Goal: Transaction & Acquisition: Purchase product/service

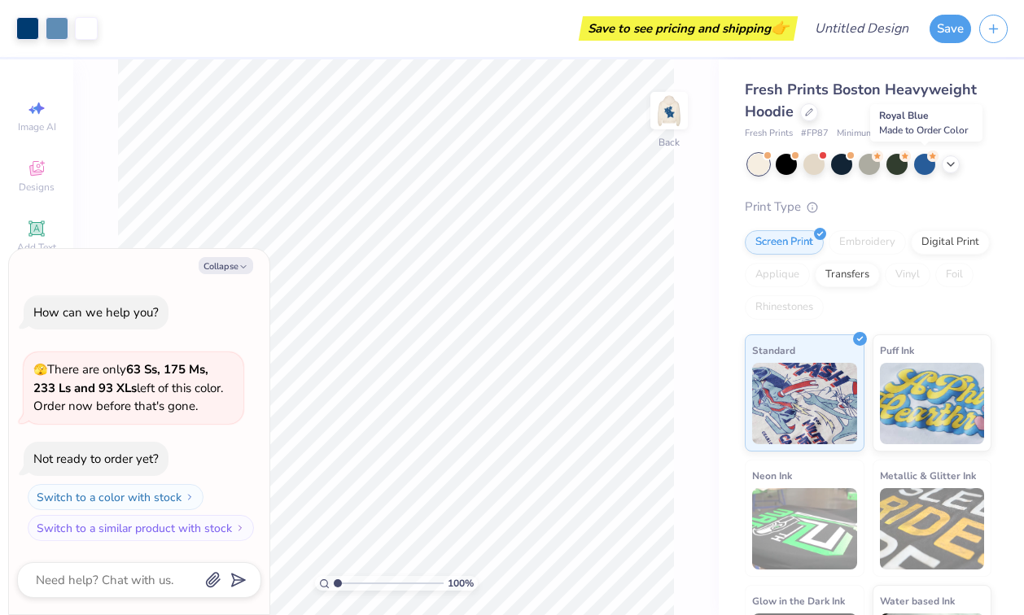
drag, startPoint x: 921, startPoint y: 165, endPoint x: 937, endPoint y: 195, distance: 33.5
click at [937, 193] on div "Fresh Prints Boston Heavyweight Hoodie Fresh Prints # FP87 Minimum Order: 12 + …" at bounding box center [868, 391] width 247 height 624
click at [952, 160] on icon at bounding box center [950, 162] width 13 height 13
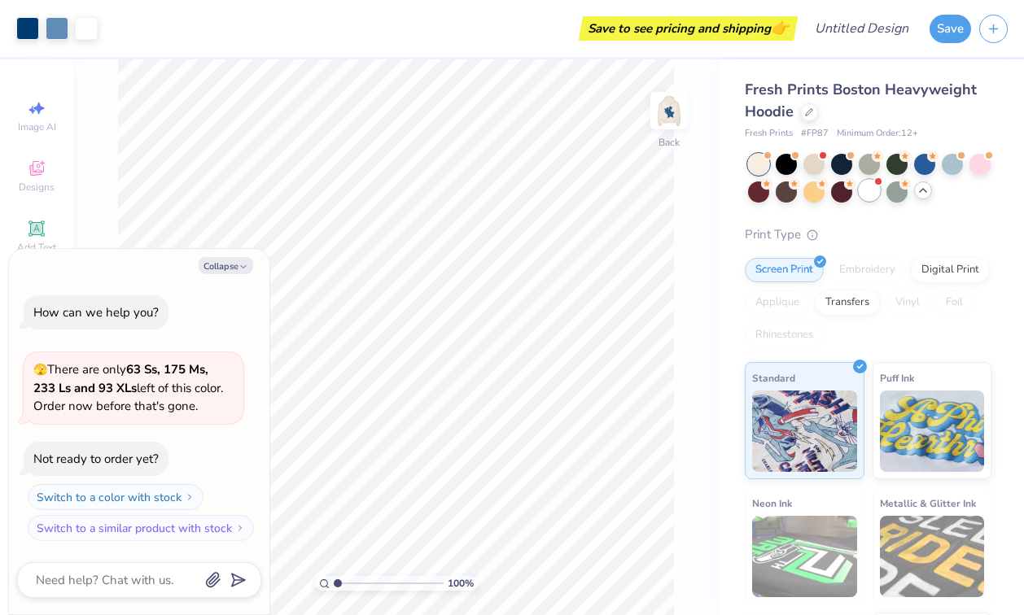
click at [869, 195] on div at bounding box center [869, 190] width 21 height 21
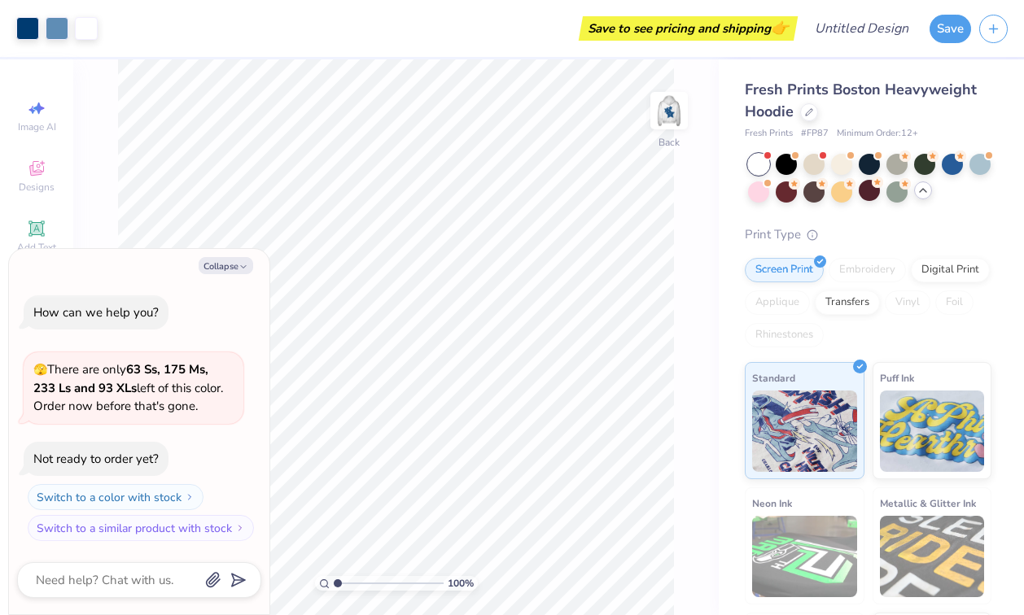
scroll to position [103, 0]
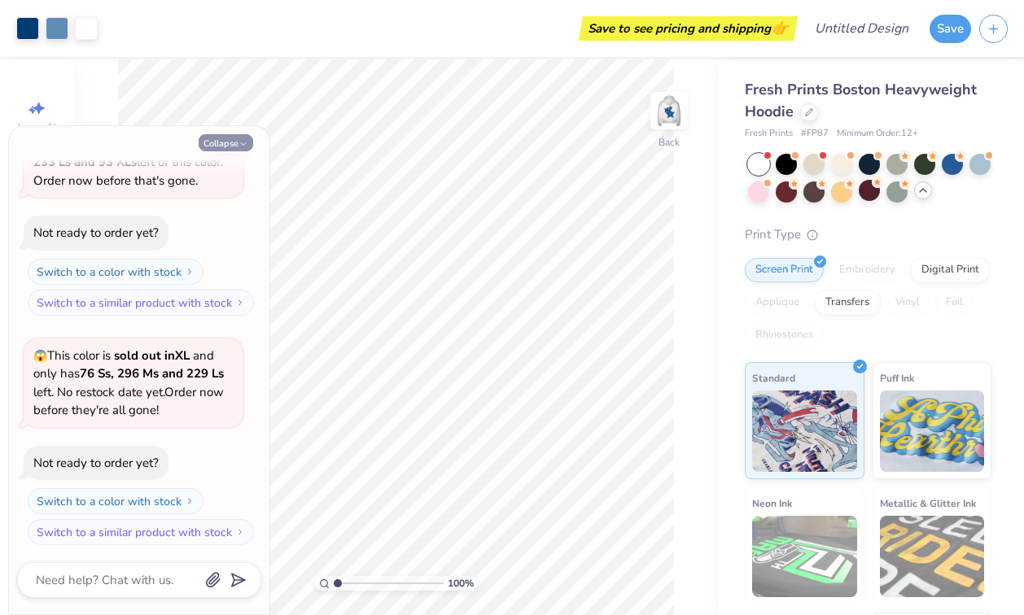
click at [231, 143] on button "Collapse" at bounding box center [226, 142] width 55 height 17
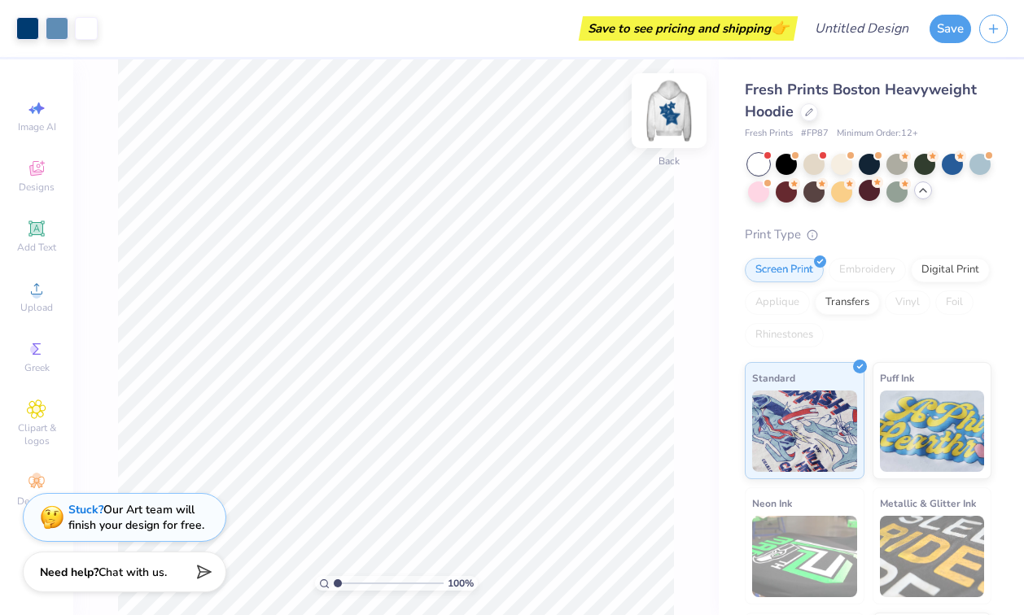
click at [666, 114] on img at bounding box center [669, 110] width 65 height 65
click at [892, 189] on div at bounding box center [896, 190] width 21 height 21
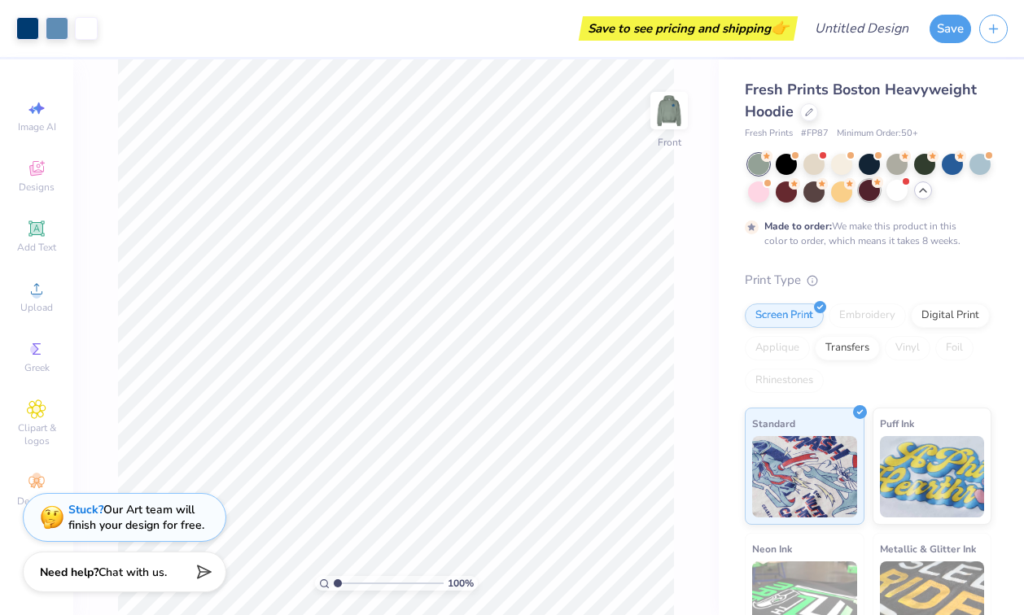
click at [876, 188] on div at bounding box center [869, 190] width 21 height 21
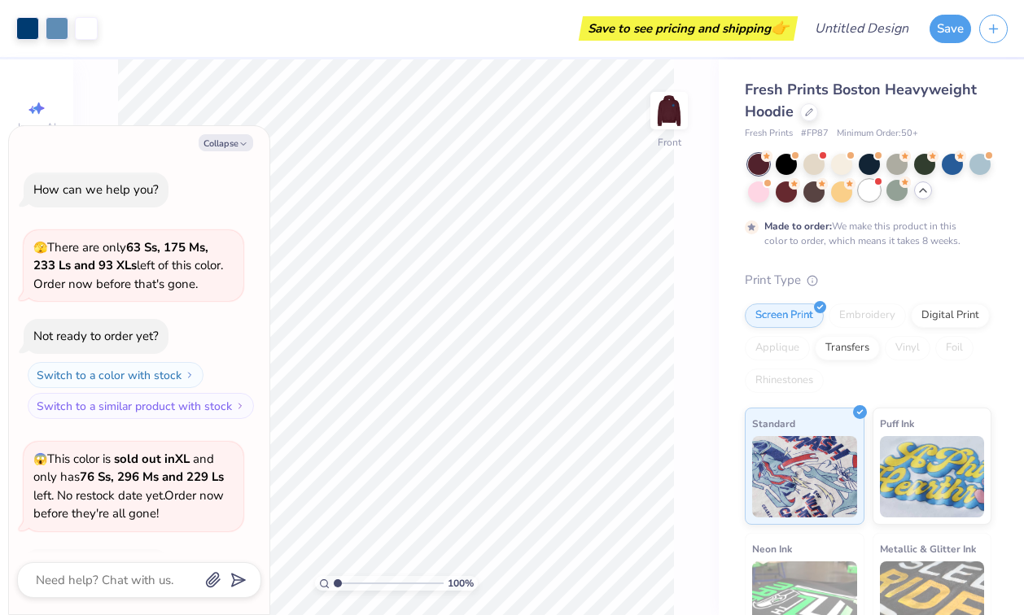
scroll to position [238, 0]
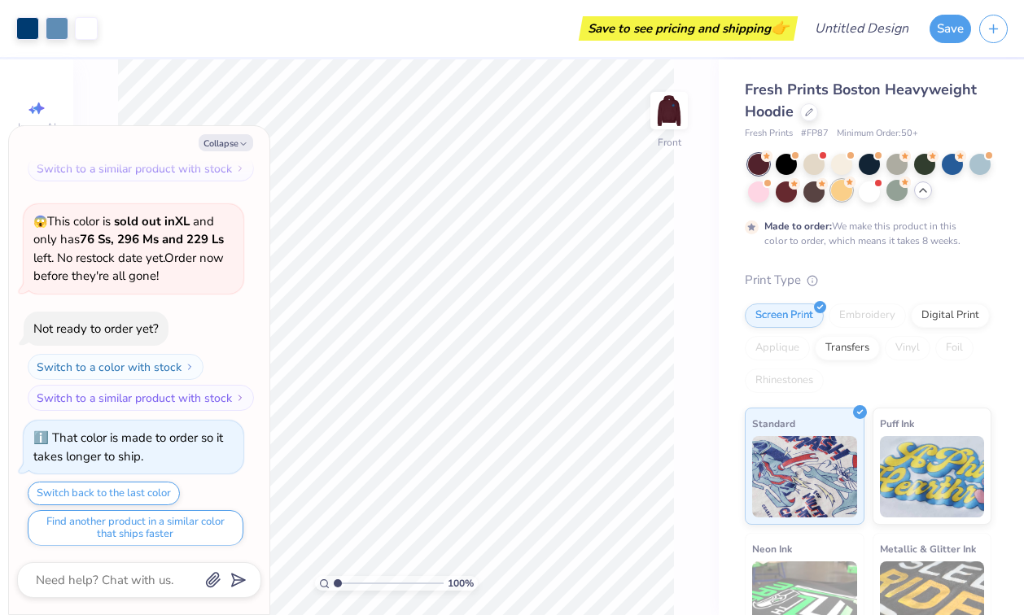
click at [834, 190] on div at bounding box center [841, 190] width 21 height 21
click at [838, 170] on div at bounding box center [841, 162] width 21 height 21
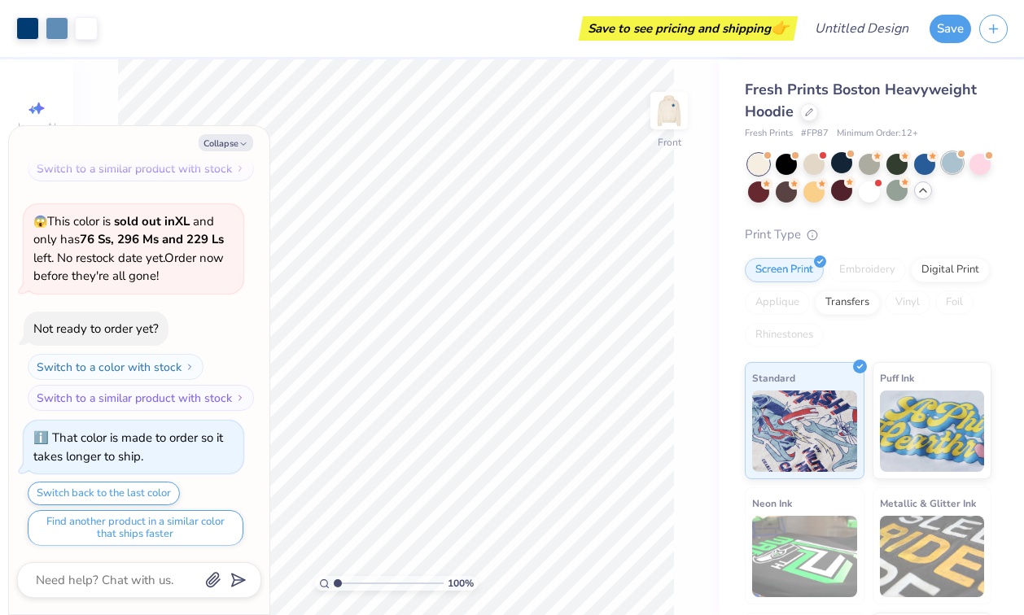
scroll to position [527, 0]
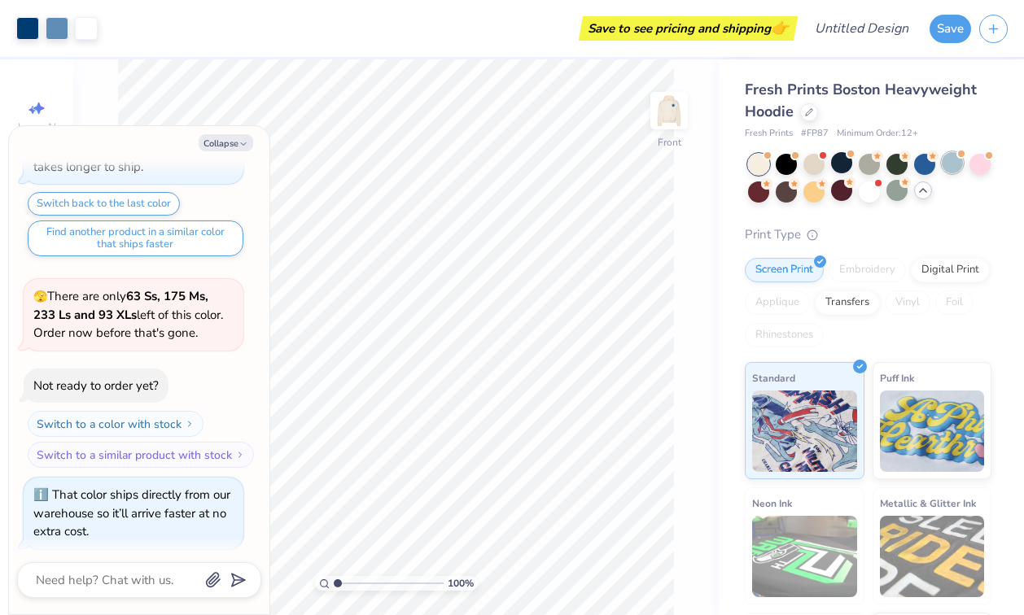
click at [956, 168] on div at bounding box center [952, 162] width 21 height 21
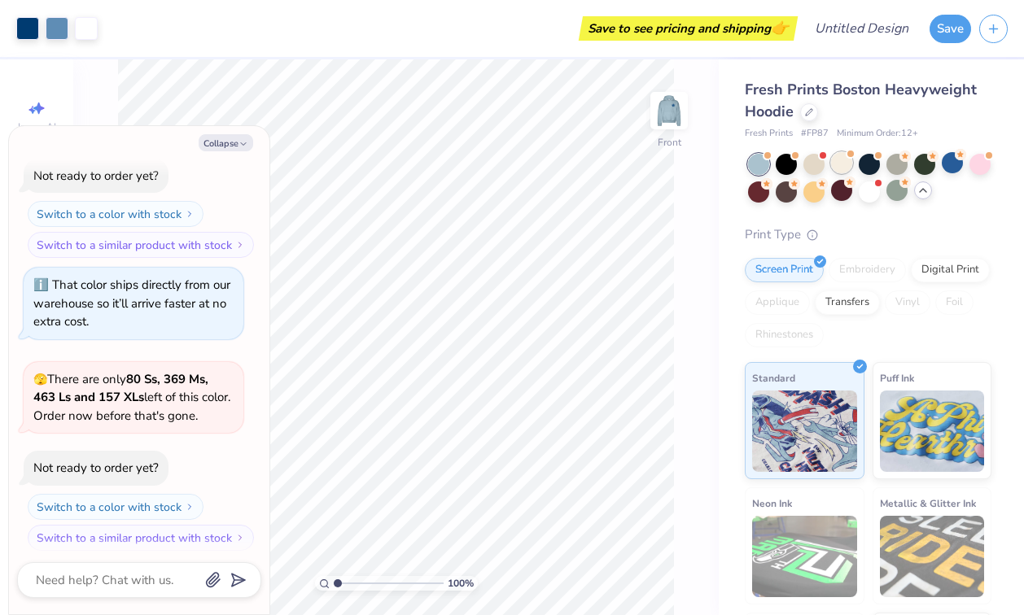
click at [840, 164] on div at bounding box center [841, 162] width 21 height 21
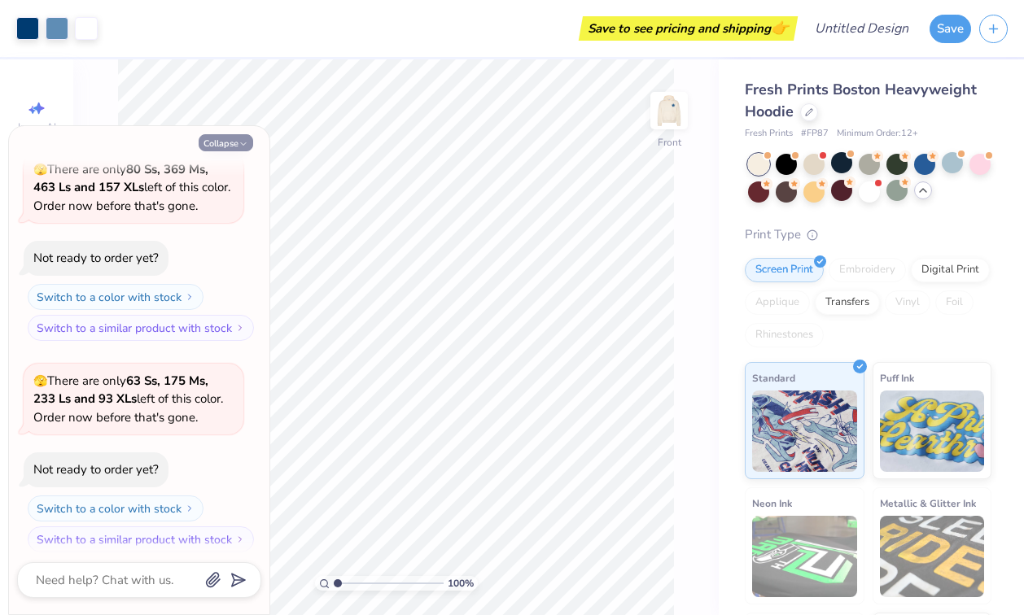
click at [226, 141] on button "Collapse" at bounding box center [226, 142] width 55 height 17
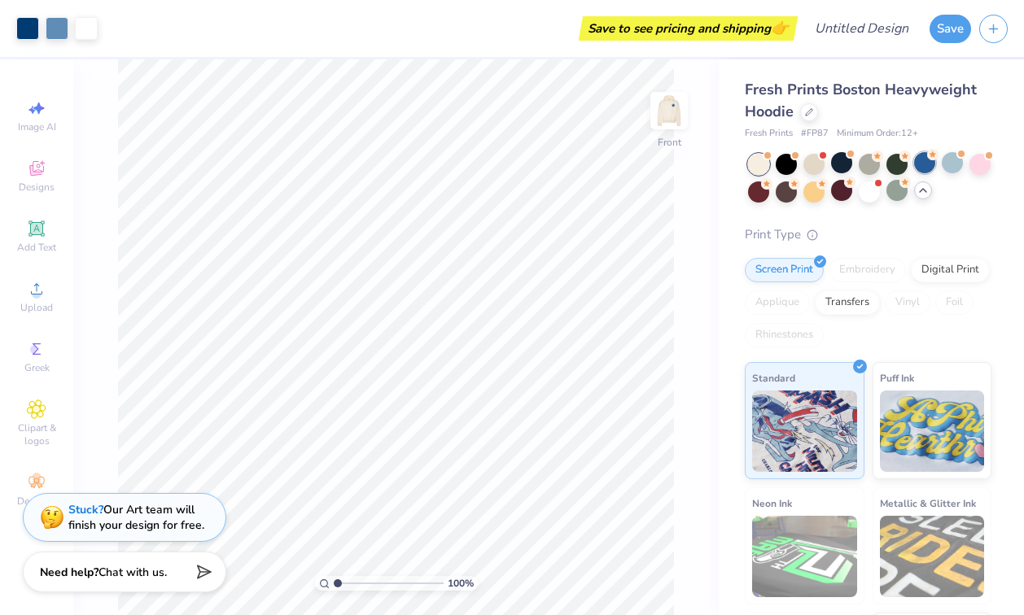
click at [920, 168] on div at bounding box center [924, 162] width 21 height 21
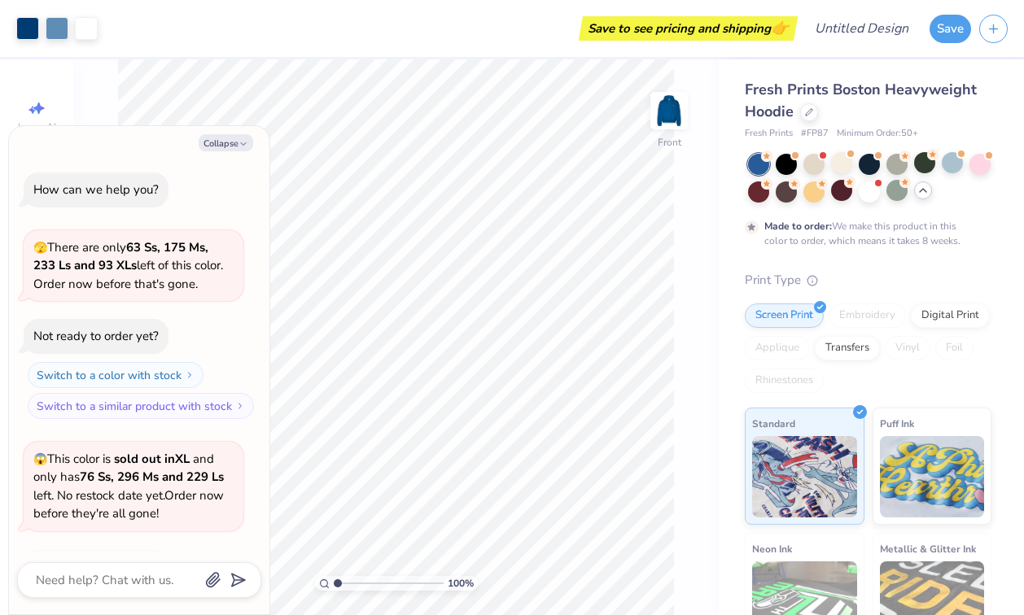
scroll to position [1082, 0]
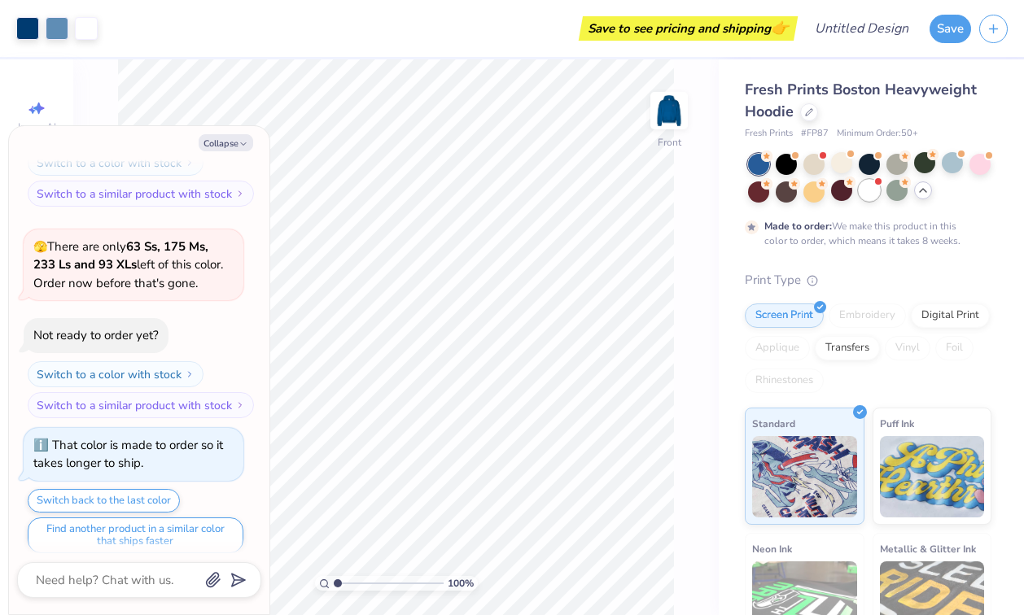
click at [865, 191] on div at bounding box center [869, 190] width 21 height 21
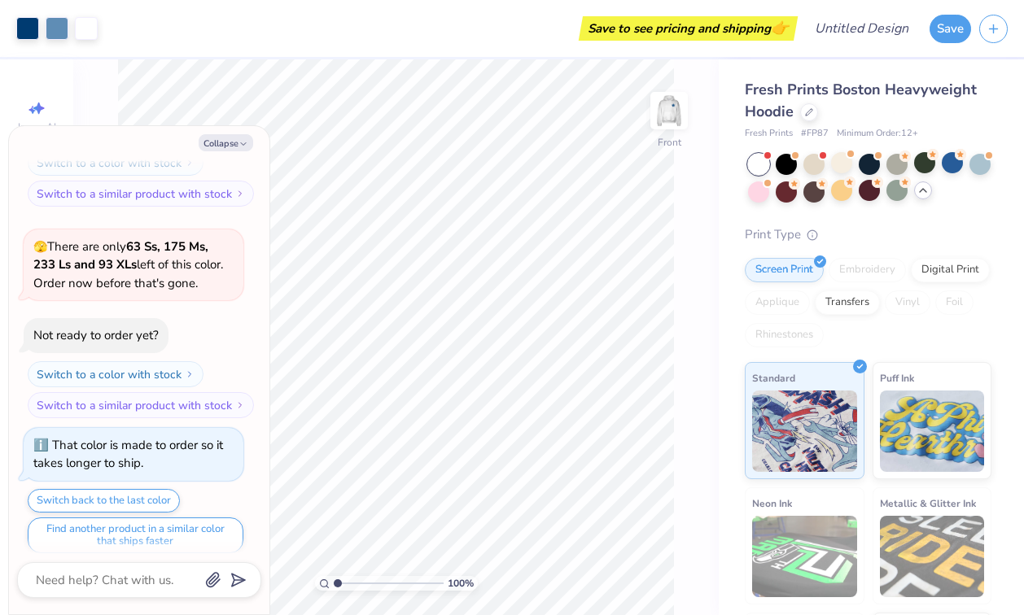
scroll to position [1389, 0]
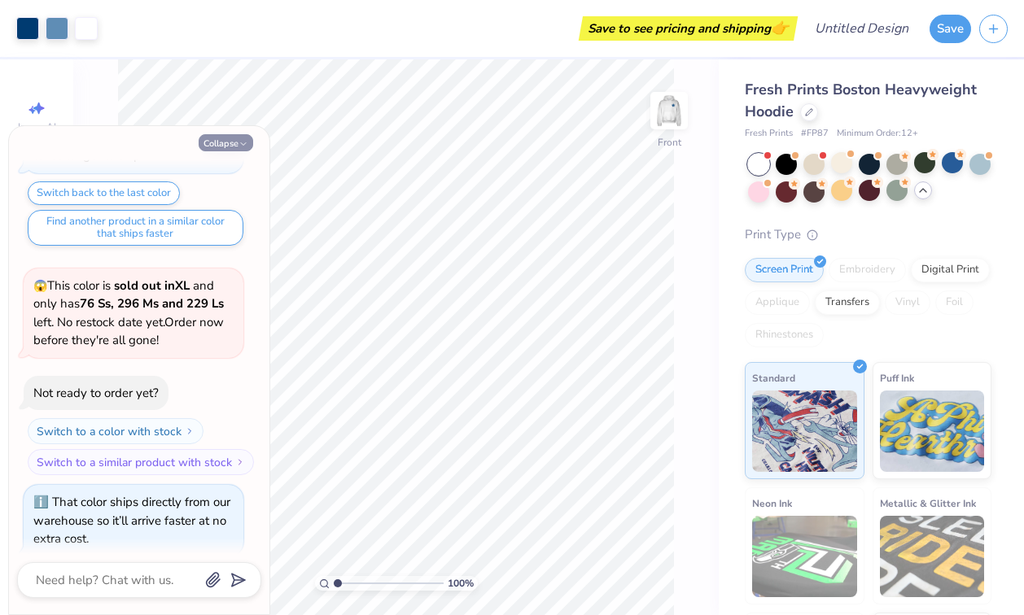
click at [236, 147] on button "Collapse" at bounding box center [226, 142] width 55 height 17
type textarea "x"
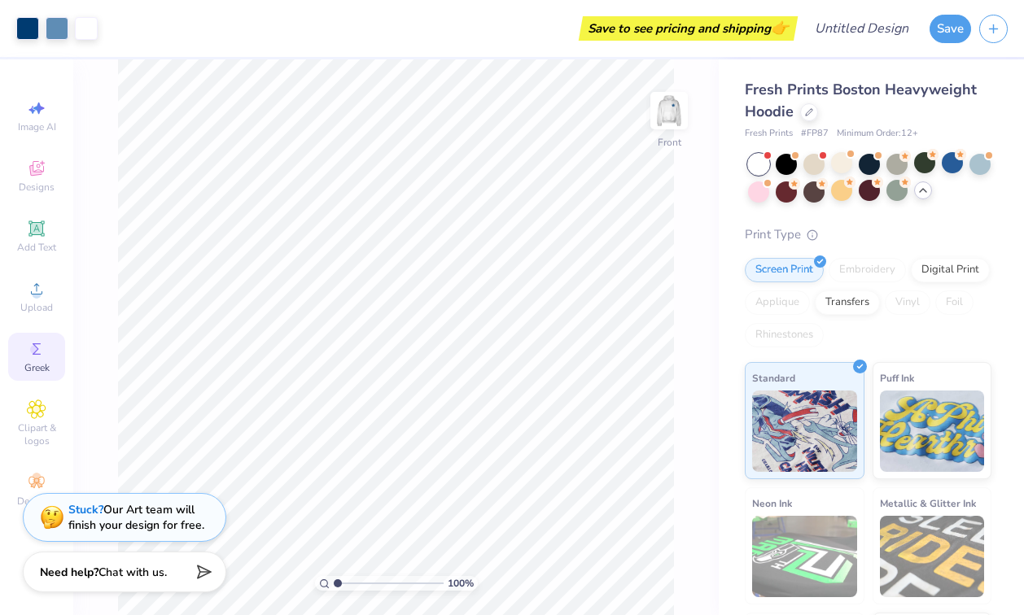
click at [39, 345] on icon at bounding box center [37, 349] width 20 height 20
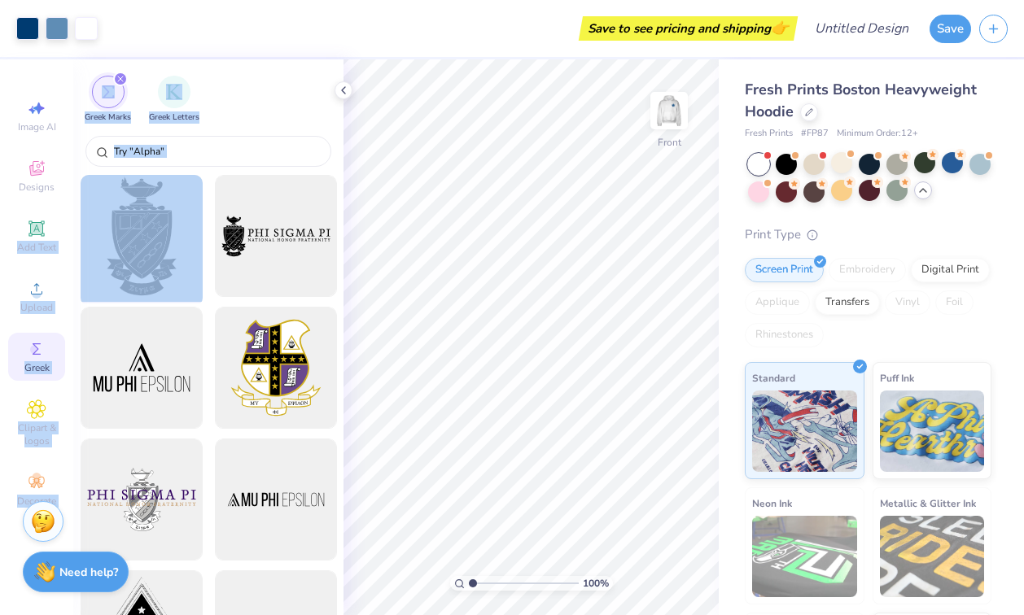
drag, startPoint x: 34, startPoint y: 231, endPoint x: 133, endPoint y: 250, distance: 100.3
click at [131, 249] on div "Art colors Save to see pricing and shipping 👉 Design Title Save Image AI Design…" at bounding box center [512, 307] width 1024 height 615
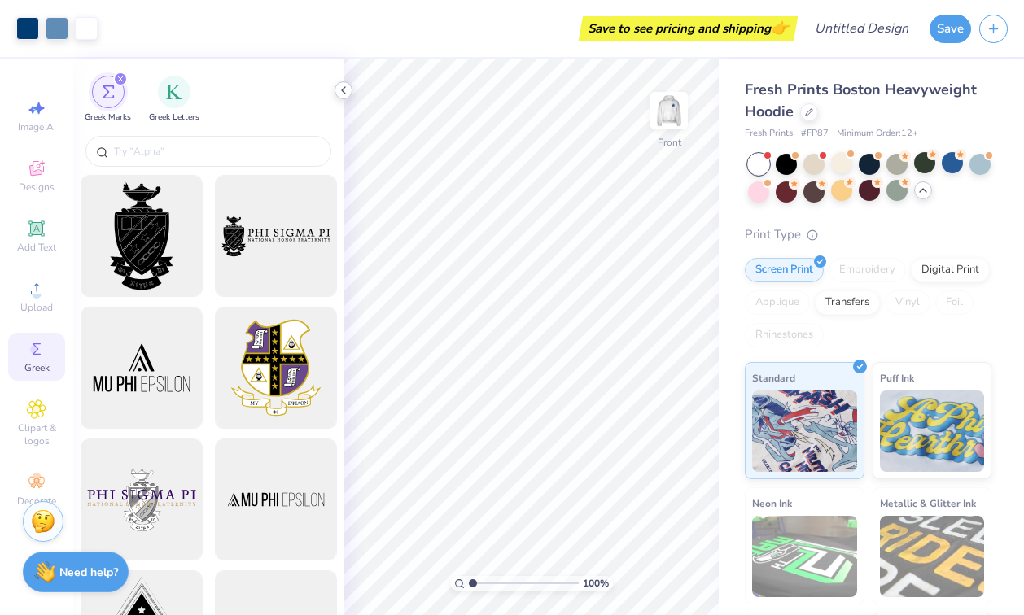
click at [343, 93] on icon at bounding box center [343, 90] width 13 height 13
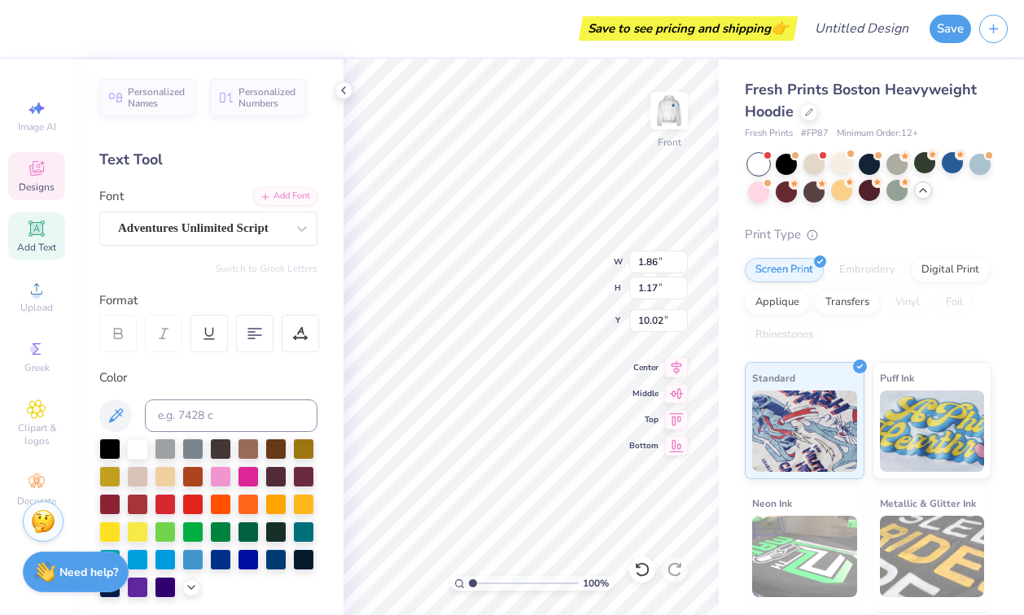
scroll to position [0, 1]
type textarea "Lamba"
type input "2.37"
type input "1.03"
type input "11.27"
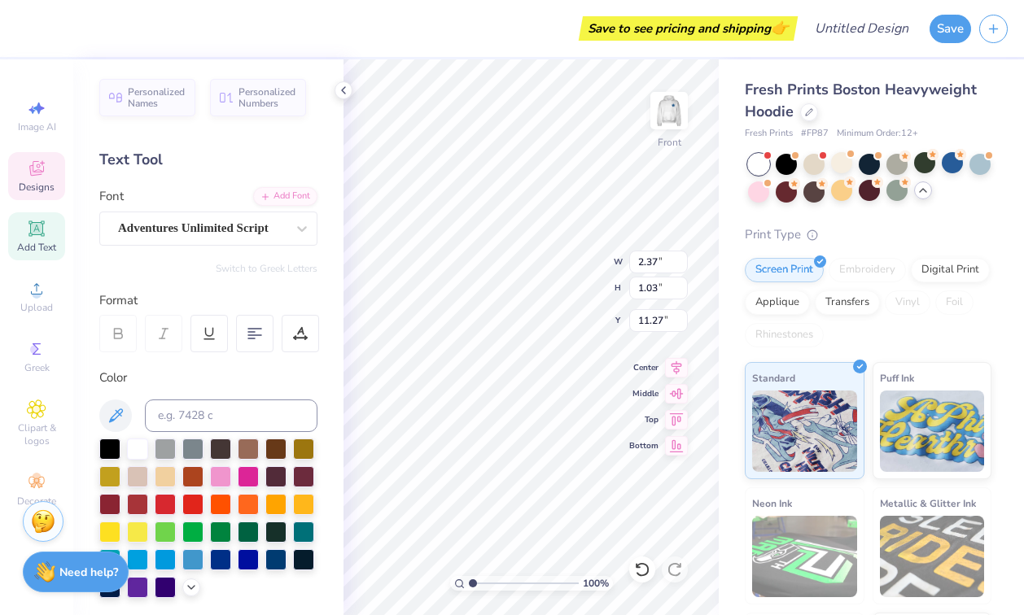
scroll to position [1, 0]
type textarea "D"
type input "3.27"
type input "1.17"
type input "10.03"
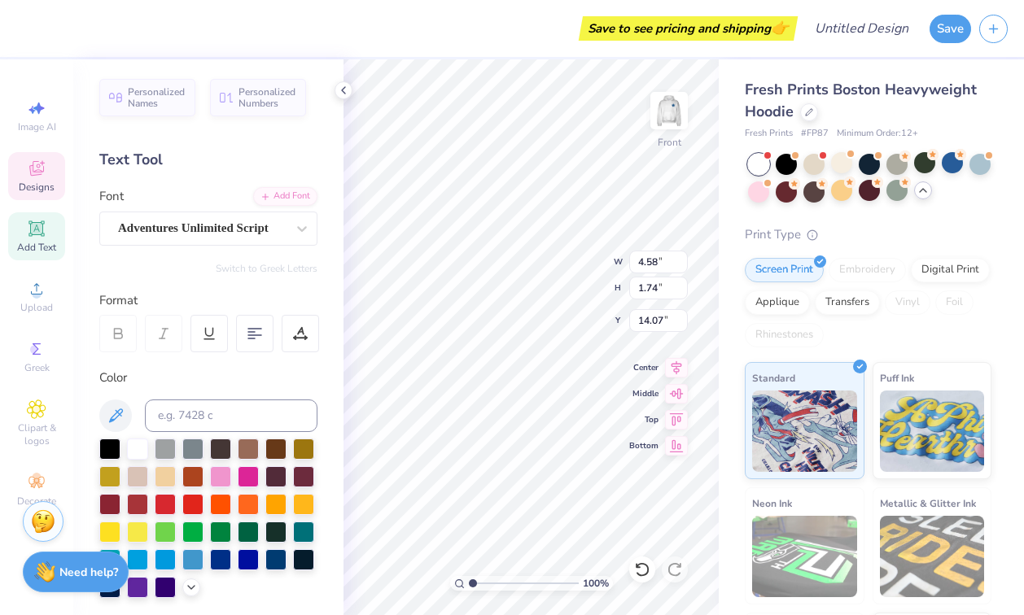
scroll to position [0, 1]
type textarea "Lamba"
type input "2.01"
type input "1.05"
type input "15.60"
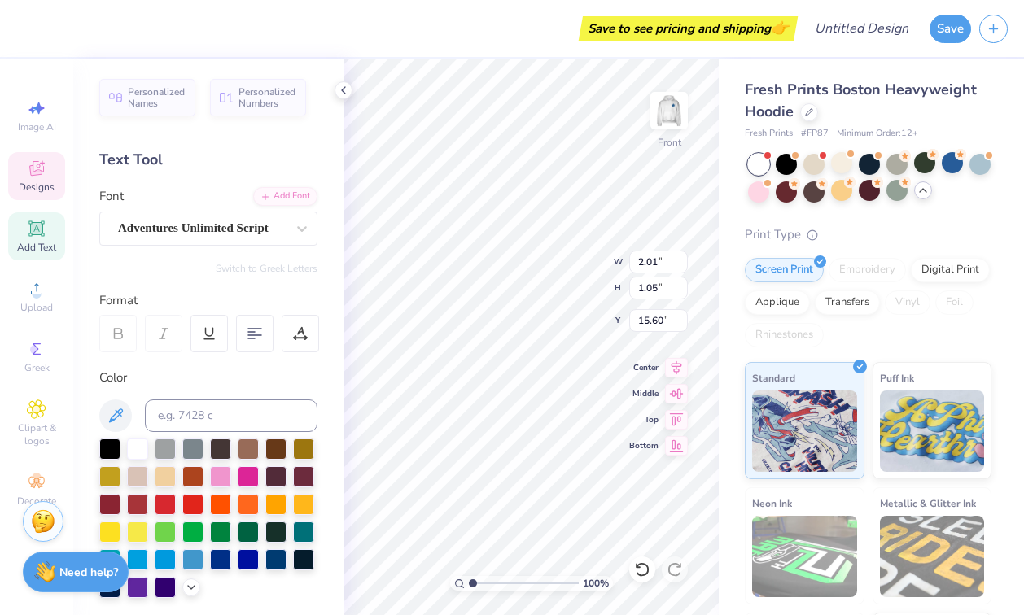
type input "10.78"
type input "10.51"
type input "10.09"
type input "2.01"
type input "1.05"
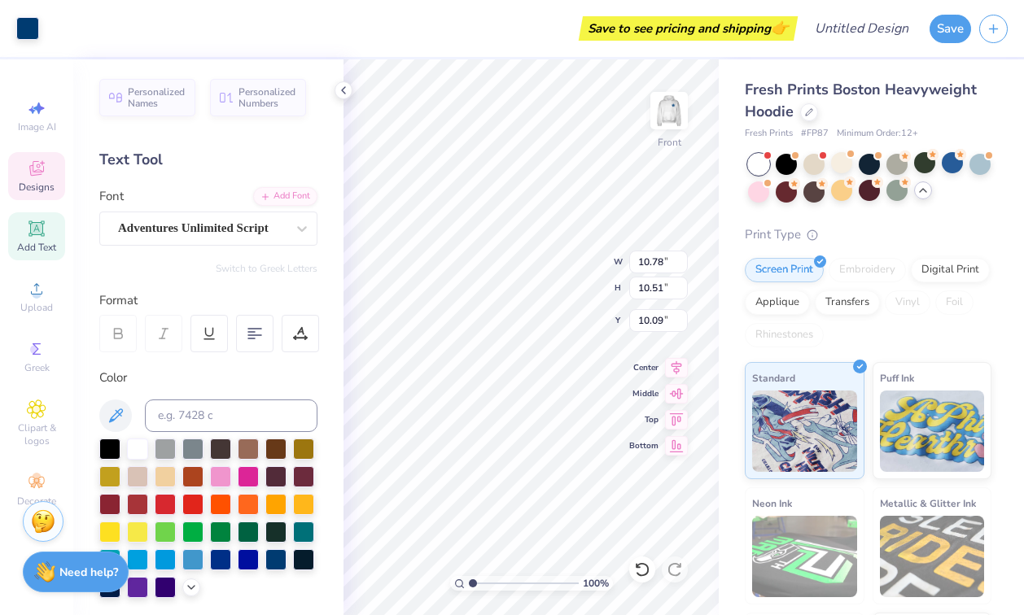
type input "15.60"
type textarea "Delta"
type input "10.78"
type input "10.51"
type input "10.09"
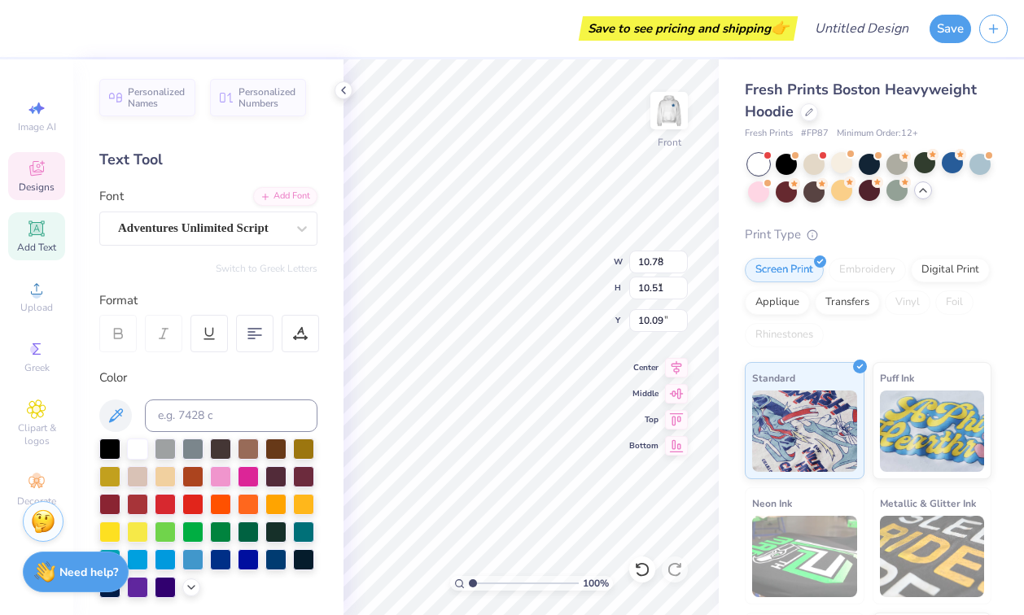
type input "2.68"
type input "0.79"
type input "16.92"
type input "10.58"
type input "10.32"
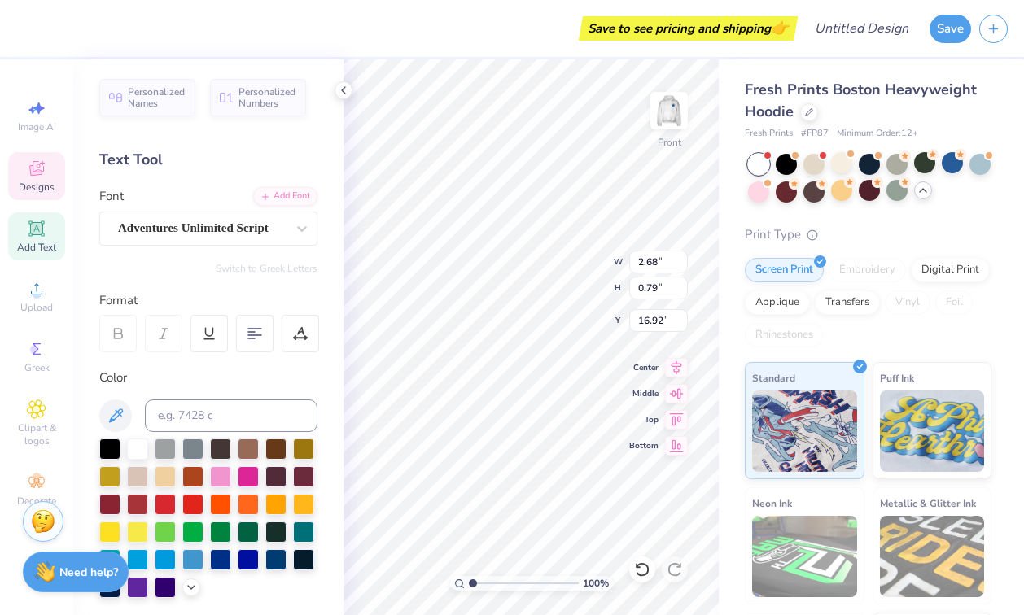
type input "10.18"
type input "4.59"
type input "1.77"
type input "15.33"
type input "2.68"
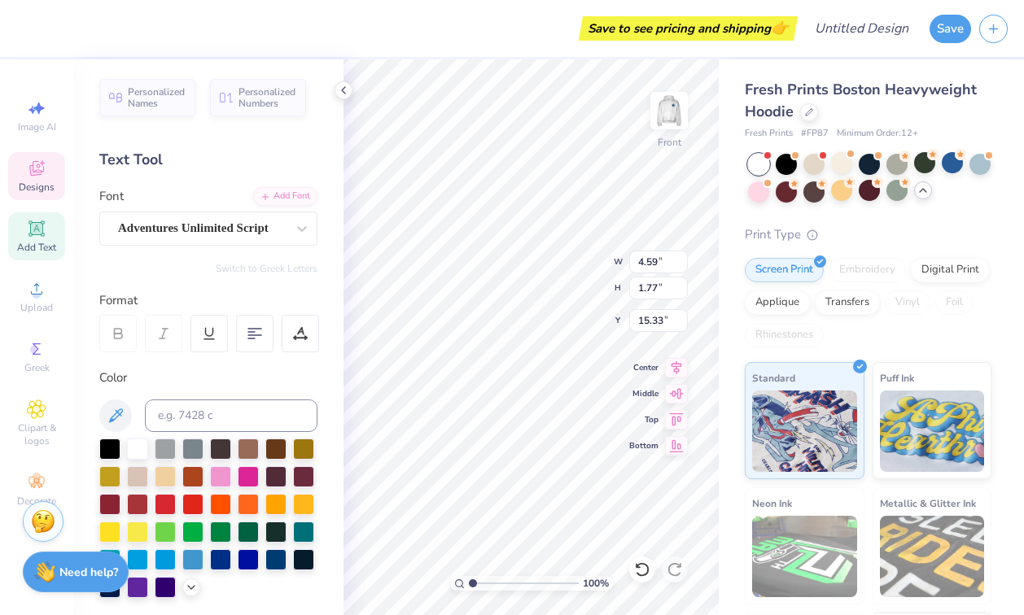
type input "0.79"
type input "16.92"
type textarea "Phi"
type input "7.17"
type input "7.26"
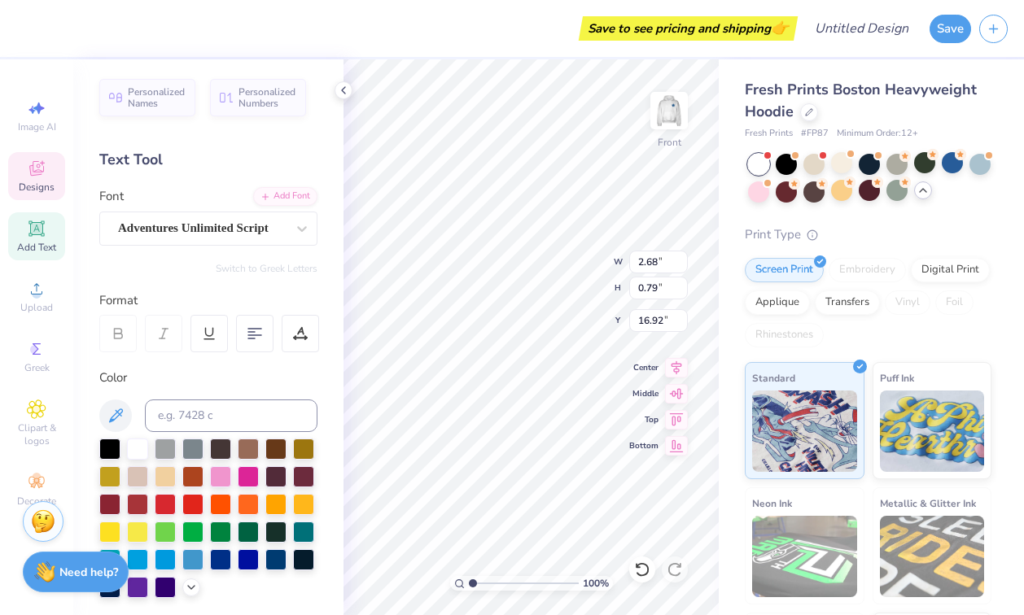
type input "7.43"
click at [641, 568] on icon at bounding box center [642, 570] width 16 height 16
click at [642, 570] on icon at bounding box center [642, 570] width 16 height 16
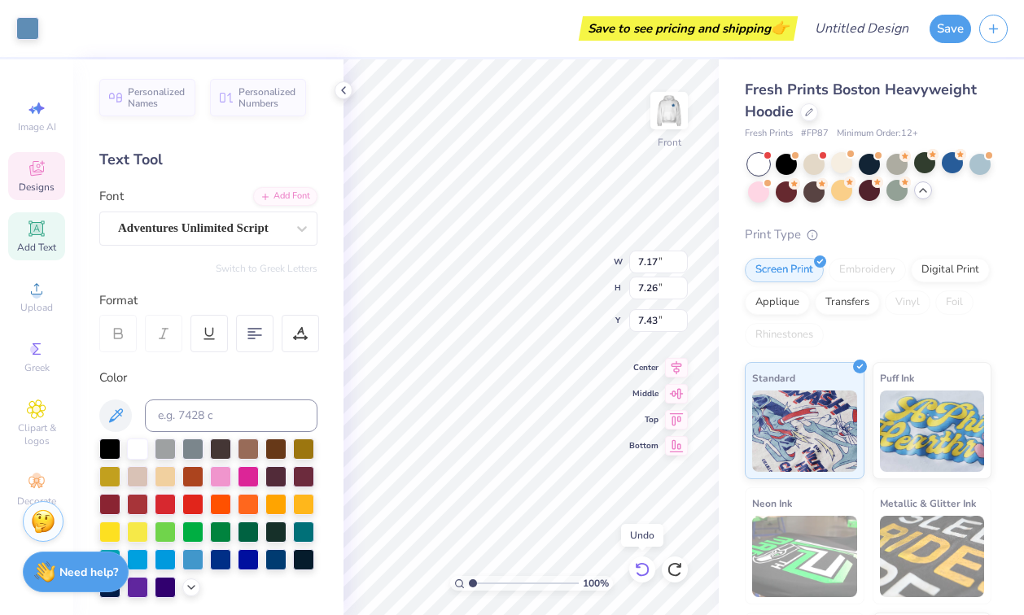
click at [642, 570] on icon at bounding box center [642, 570] width 16 height 16
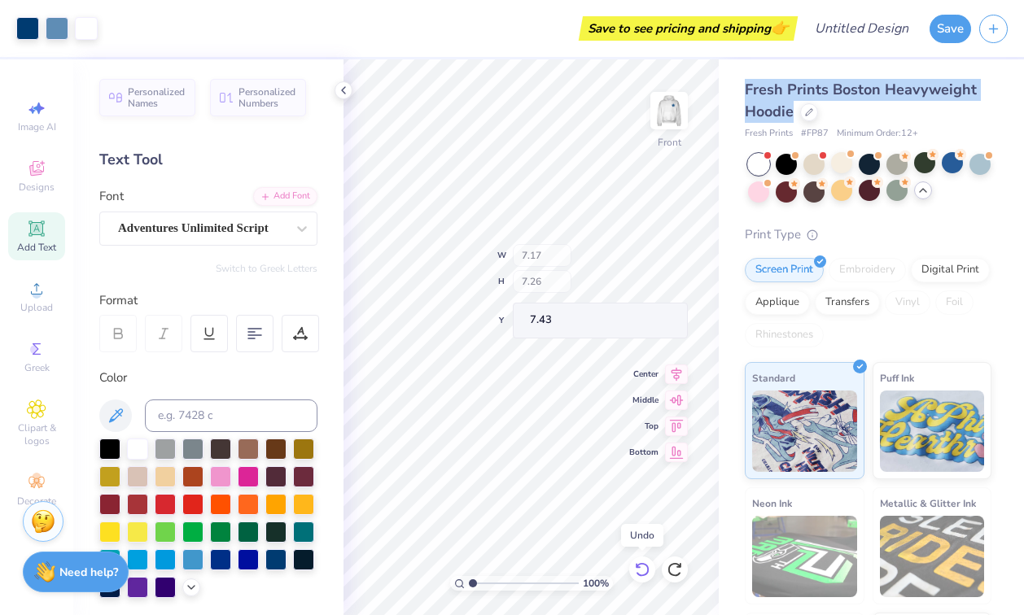
click at [642, 570] on icon at bounding box center [642, 570] width 16 height 16
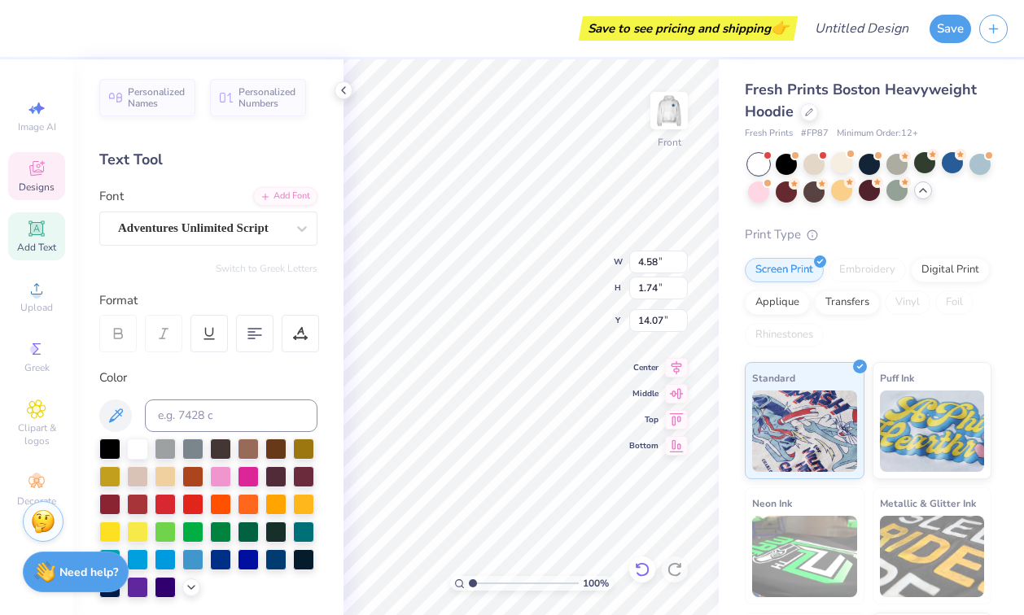
type textarea "Lamba"
type input "2.01"
type input "1.05"
type input "15.60"
type textarea "Delta"
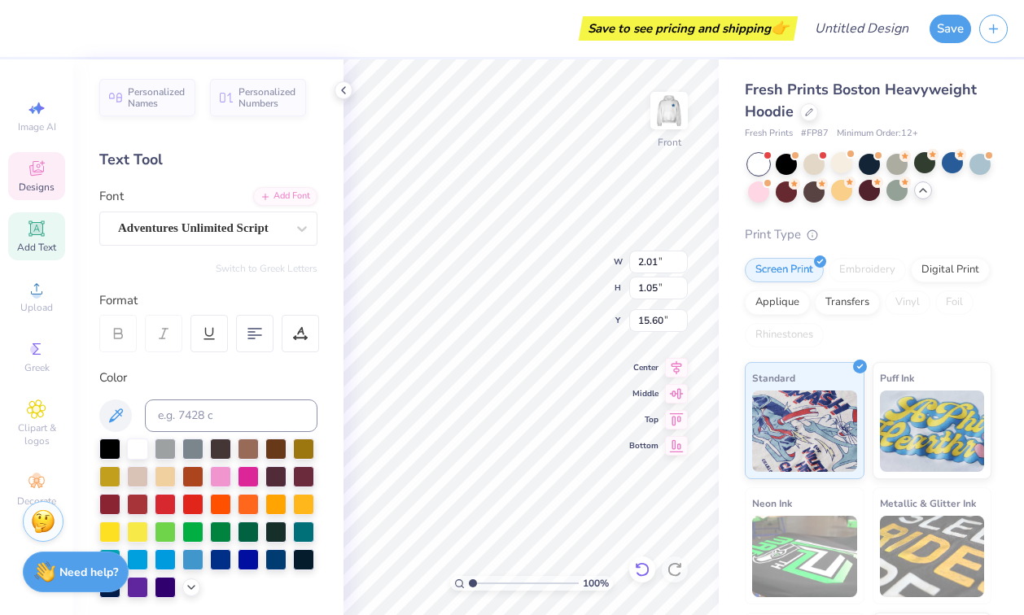
type input "10.78"
type input "10.51"
type input "10.09"
type input "10.58"
type input "10.32"
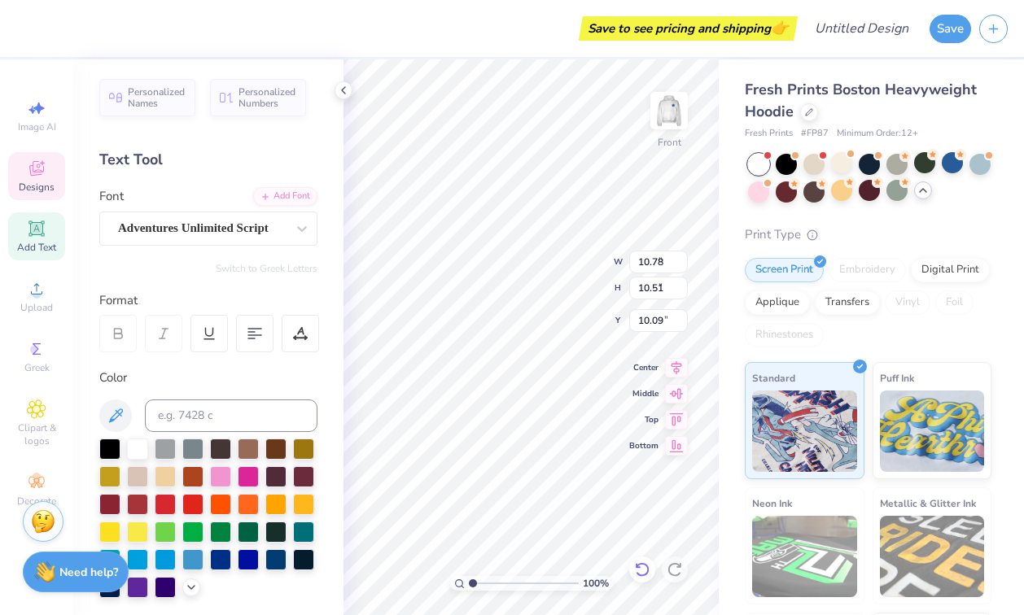
type input "10.18"
type input "2.68"
type input "0.79"
type input "16.92"
type textarea "Phi"
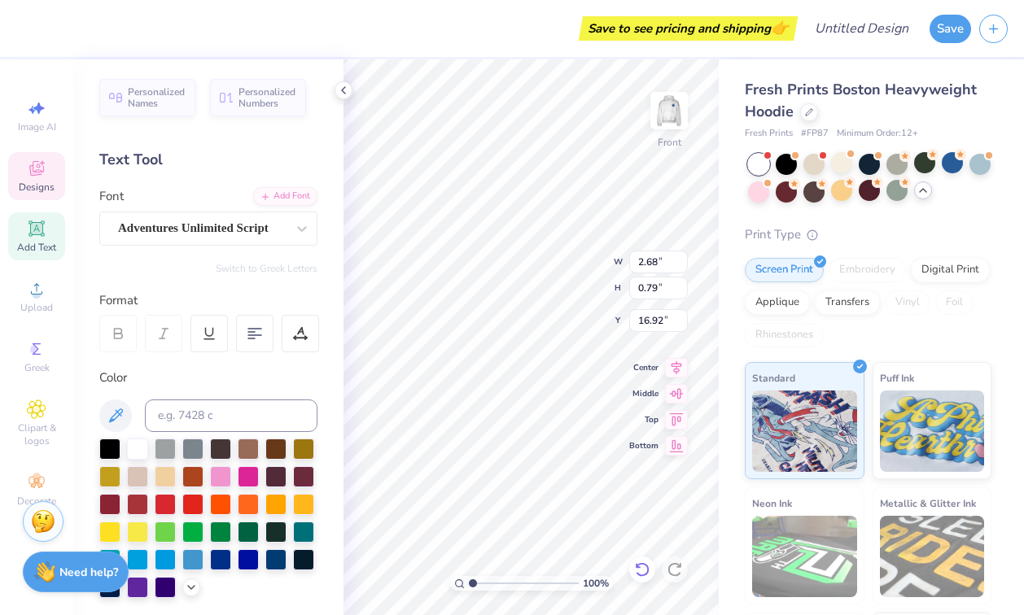
type input "1.86"
type input "1.17"
type input "10.02"
type textarea "[PERSON_NAME]"
type input "2.37"
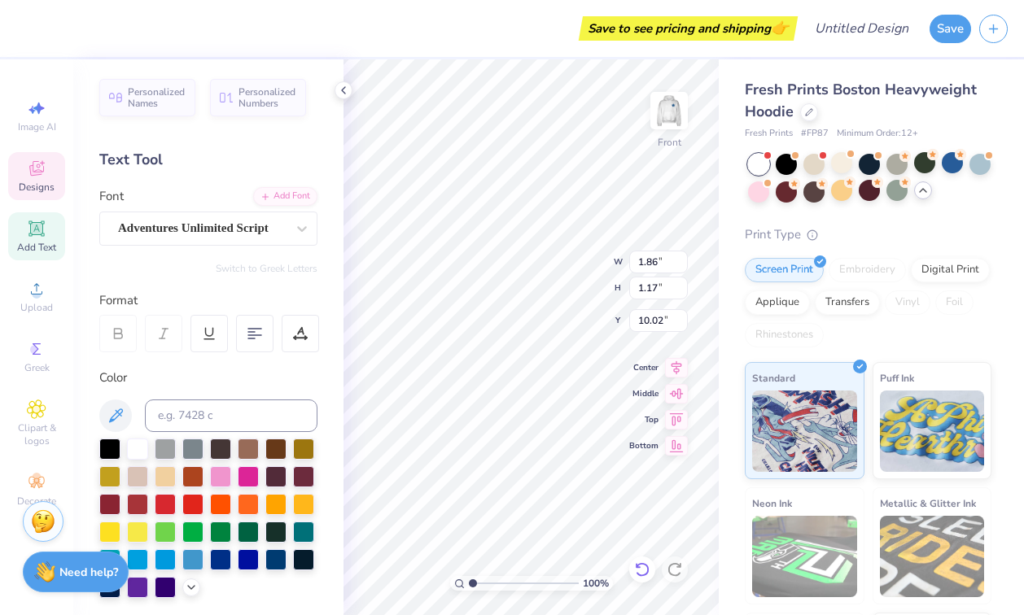
type input "1.03"
type input "11.27"
type input "3.17"
type input "0.99"
type input "10.58"
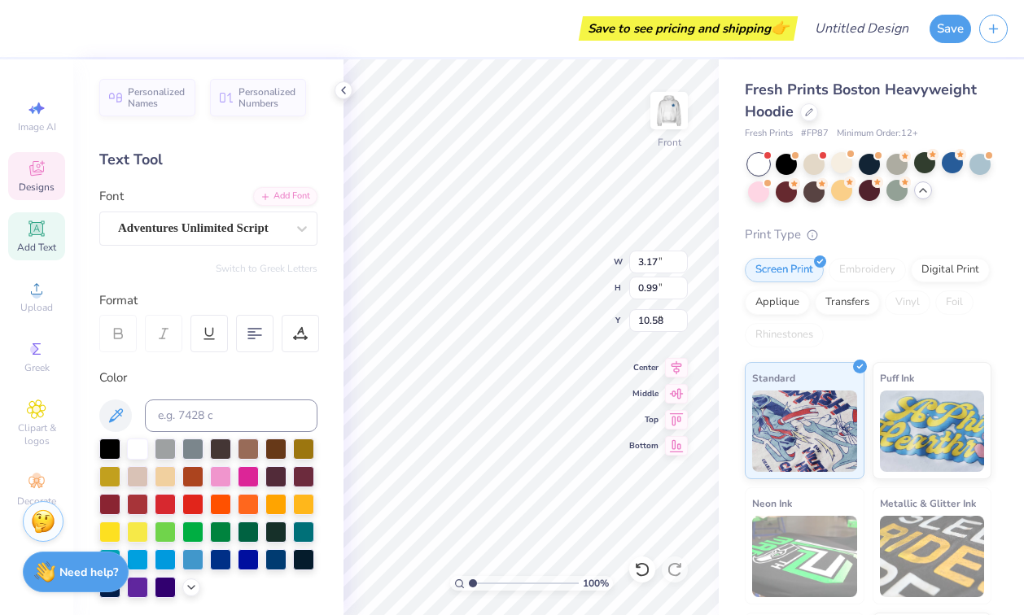
type input "1.00"
type input "1.07"
type input "7.94"
type input "0.99"
type input "1.08"
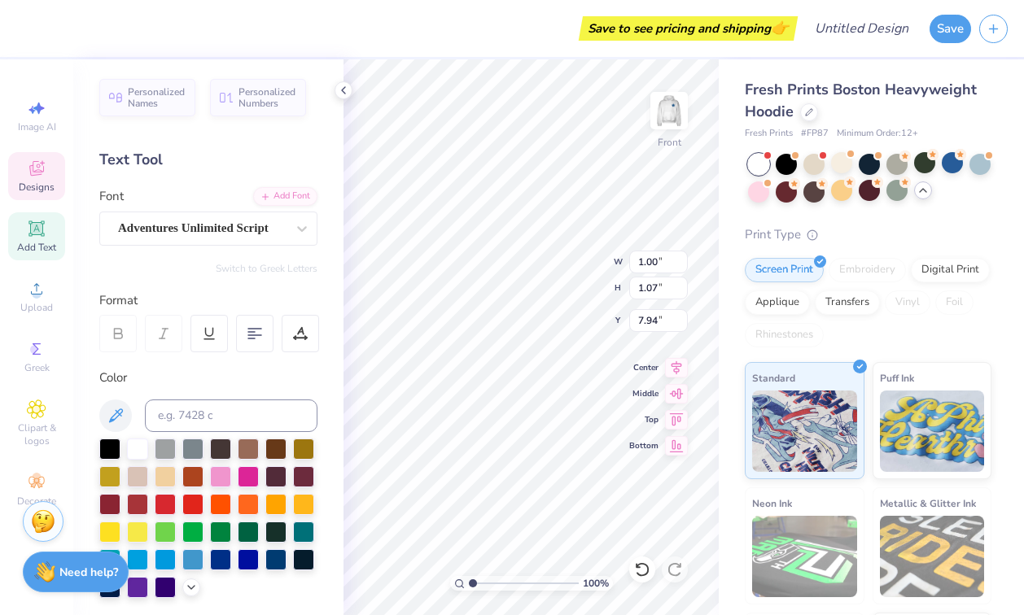
type input "8.14"
type textarea "61"
click at [637, 563] on icon at bounding box center [642, 570] width 16 height 16
click at [642, 563] on icon at bounding box center [642, 570] width 16 height 16
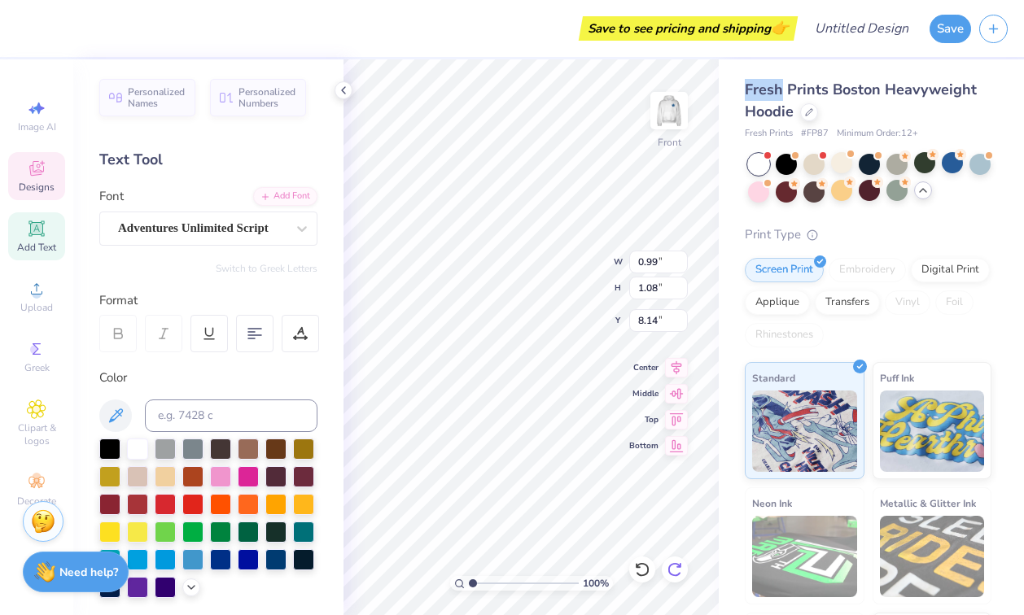
click at [675, 567] on icon at bounding box center [675, 570] width 16 height 16
type textarea "61"
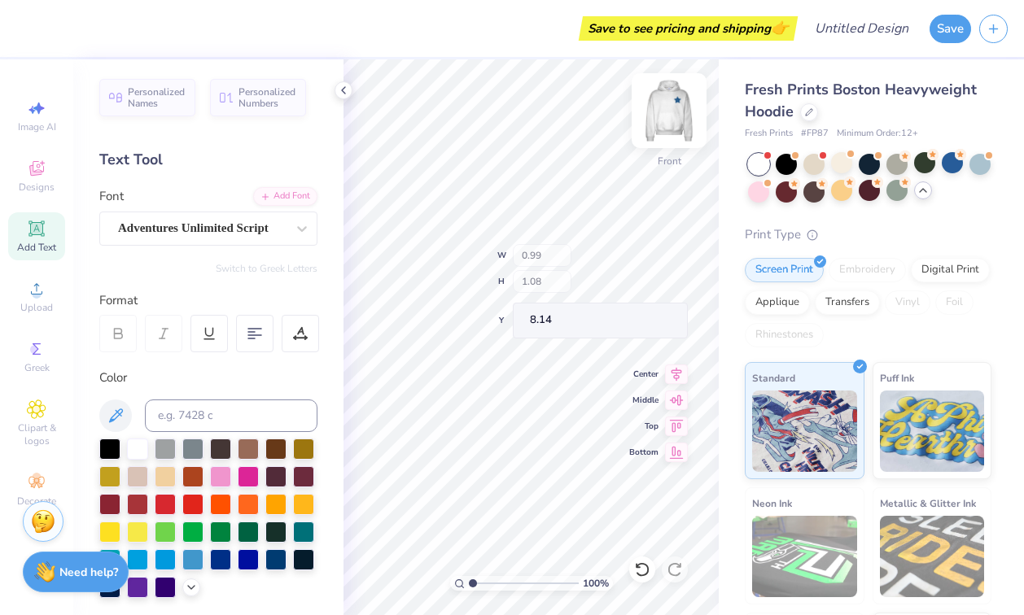
click at [664, 126] on img at bounding box center [669, 110] width 65 height 65
type textarea "LD"
type input "1.23"
type input "0.79"
type input "4.92"
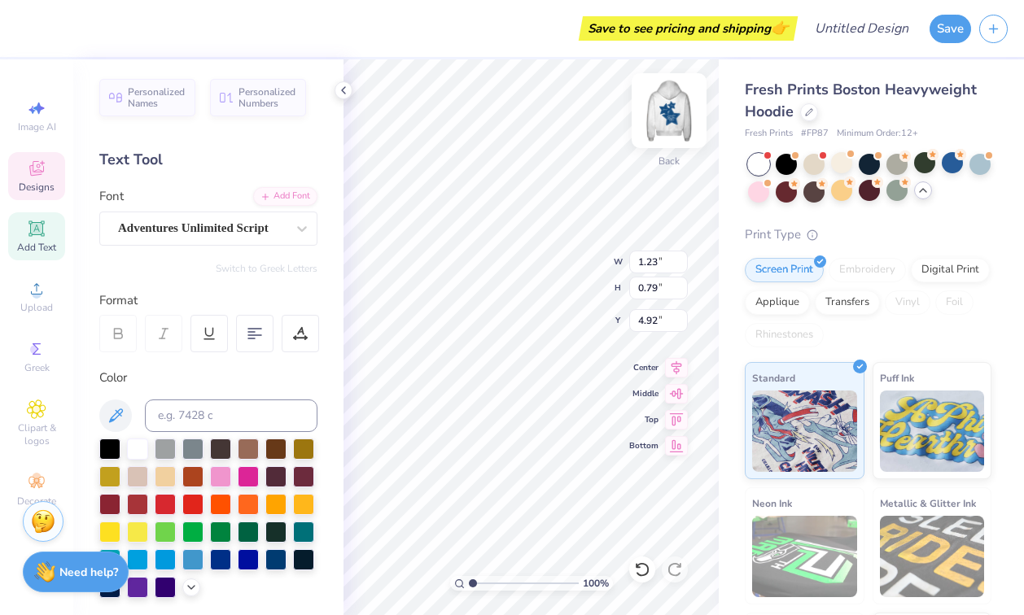
type textarea "PHI"
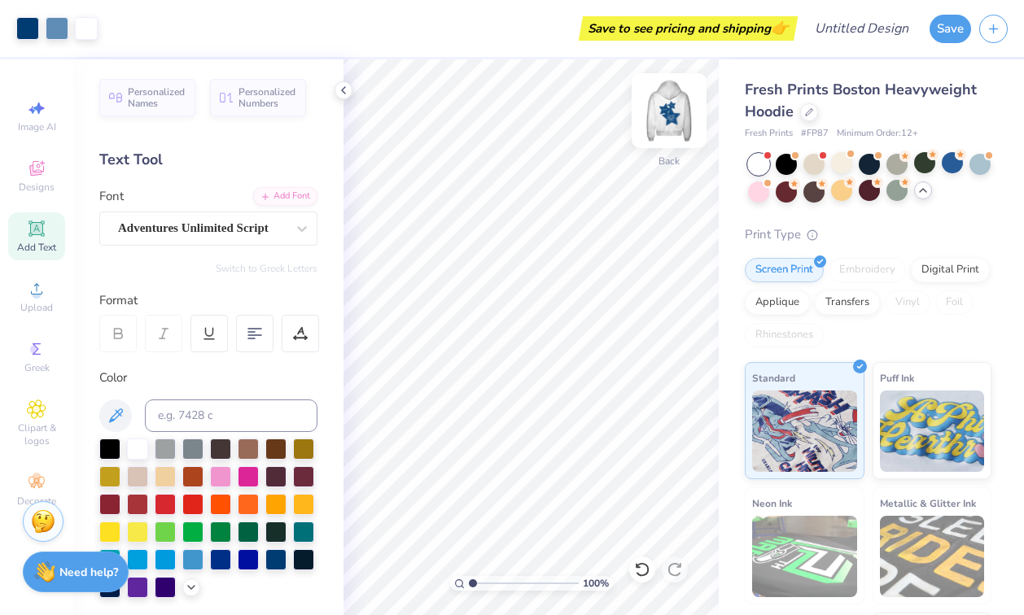
click at [673, 122] on img at bounding box center [669, 110] width 65 height 65
click at [674, 115] on img at bounding box center [669, 110] width 65 height 65
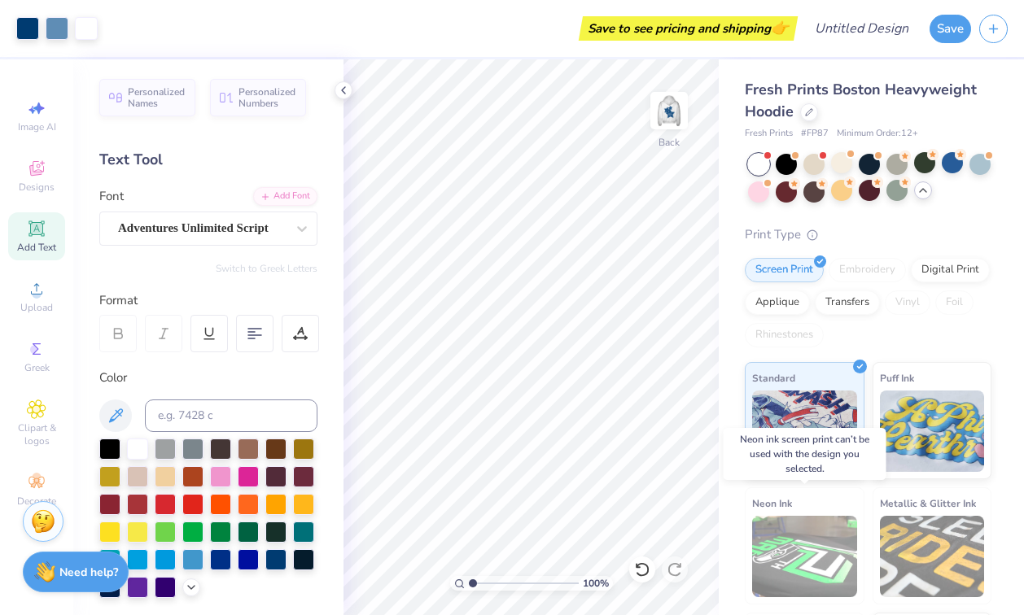
scroll to position [0, 0]
click at [343, 89] on icon at bounding box center [343, 90] width 13 height 13
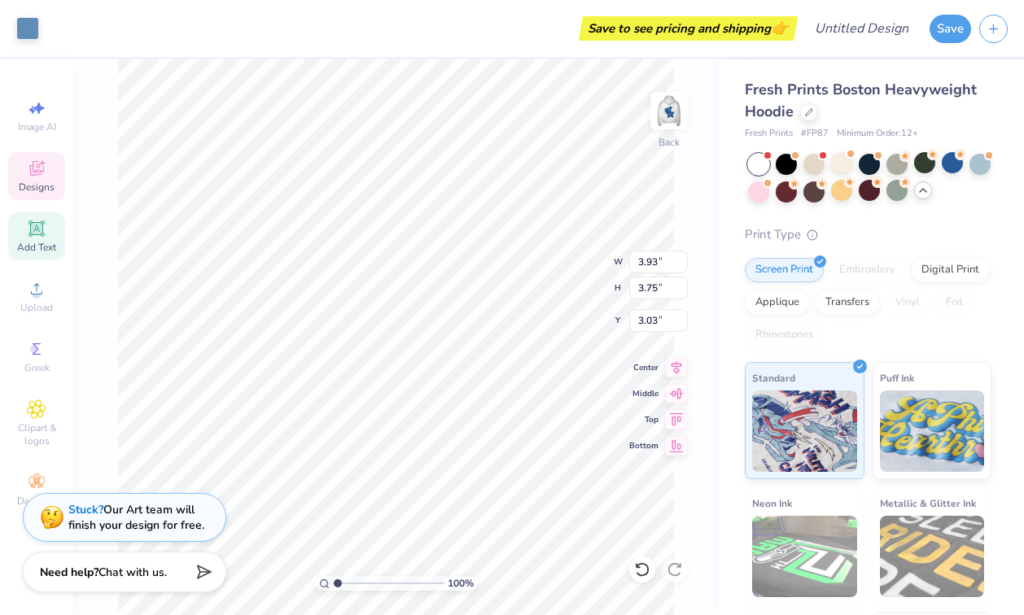
type input "1.65"
type input "0.98"
type input "4.79"
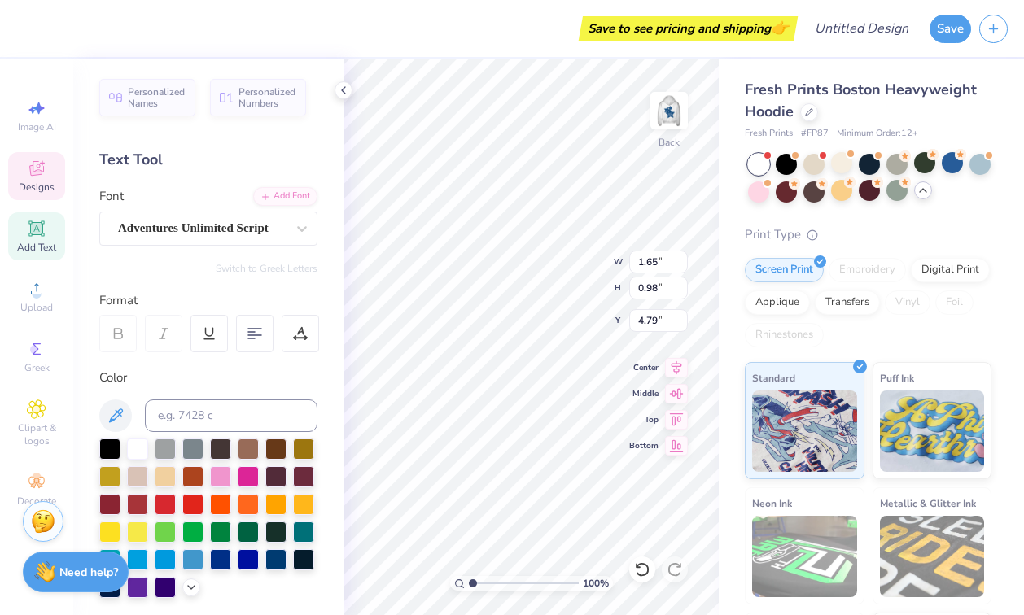
scroll to position [1, 0]
type input "3.93"
type input "3.75"
type input "3.03"
type input "0.74"
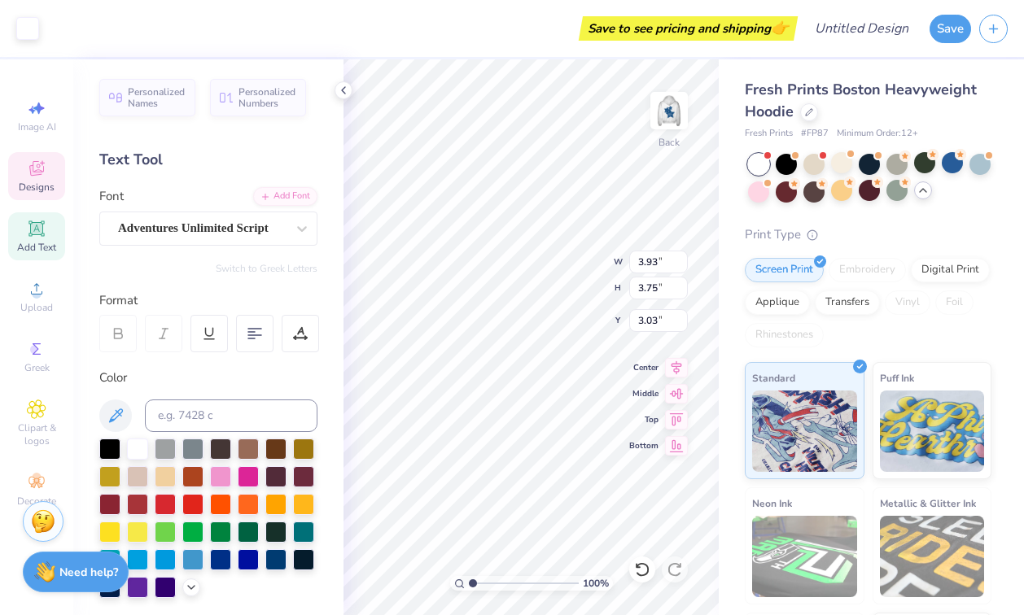
type input "0.74"
type input "4.50"
type input "0.49"
type input "4.76"
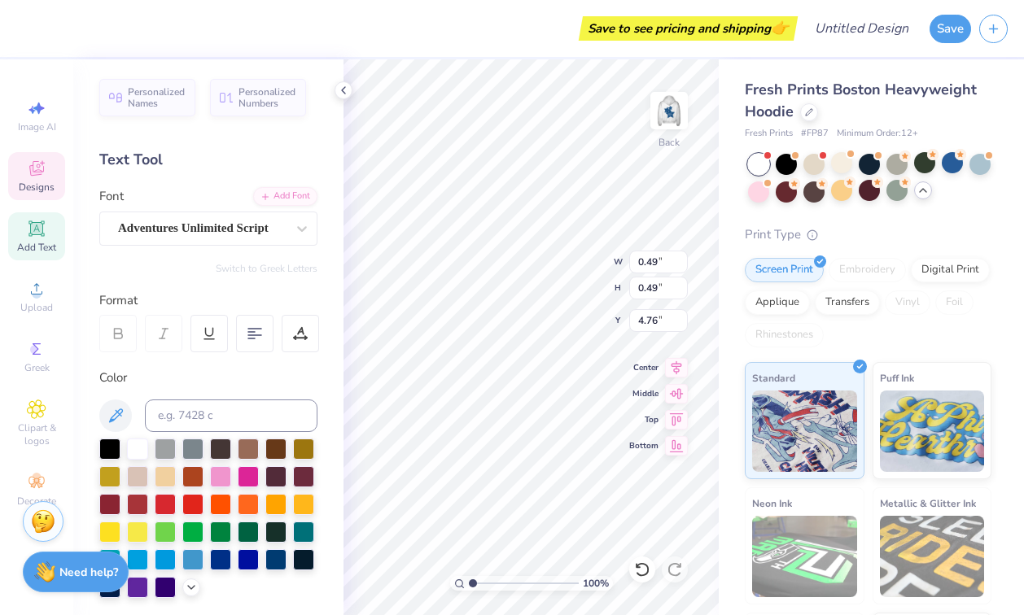
type input "1.16"
type input "1.17"
type input "4.56"
drag, startPoint x: 245, startPoint y: 92, endPoint x: 269, endPoint y: 153, distance: 65.5
click at [269, 153] on div "Personalized Names Personalized Numbers Text Tool Add Font Font Adventures Unli…" at bounding box center [208, 337] width 270 height 556
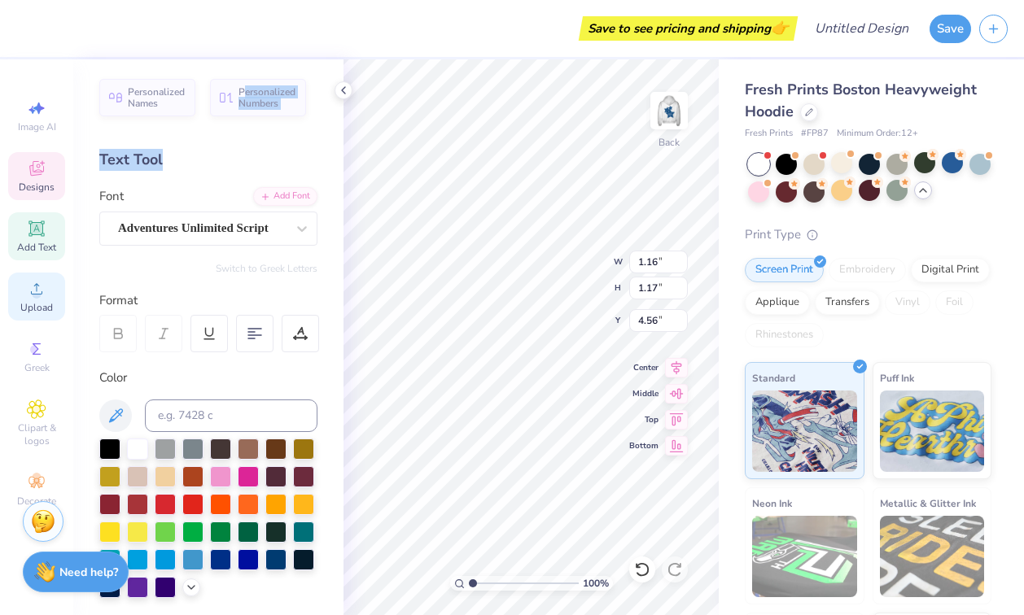
drag, startPoint x: 37, startPoint y: 350, endPoint x: 63, endPoint y: 305, distance: 51.8
click at [37, 350] on circle at bounding box center [34, 349] width 9 height 9
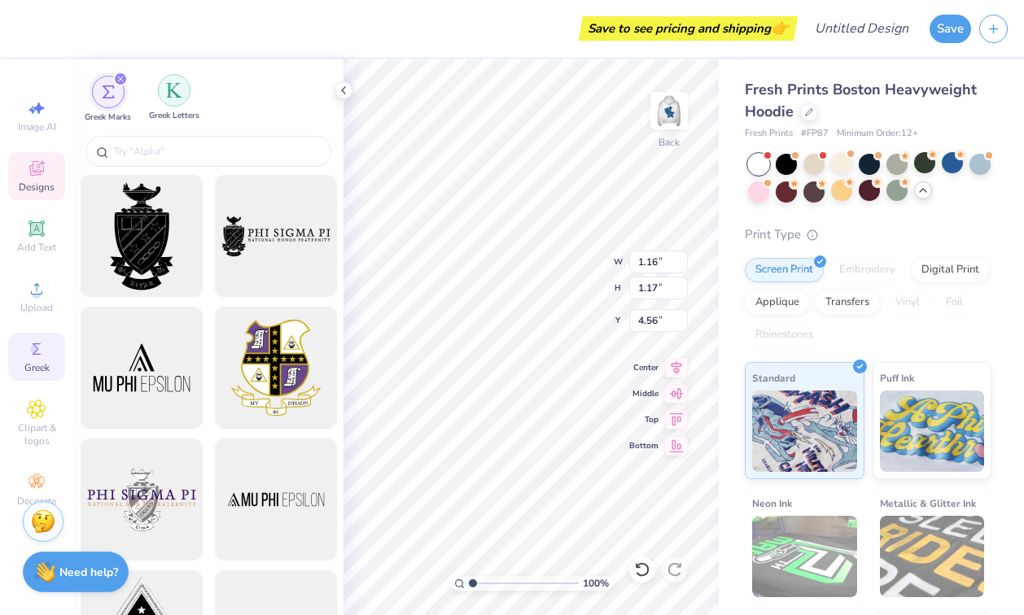
click at [178, 100] on div "filter for Greek Letters" at bounding box center [174, 90] width 33 height 33
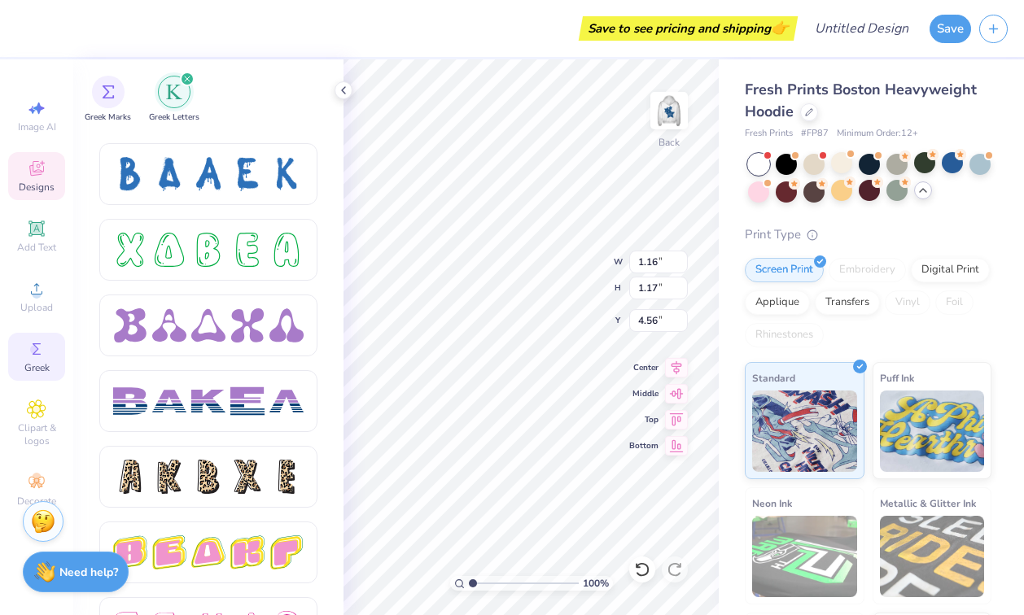
scroll to position [2424, 0]
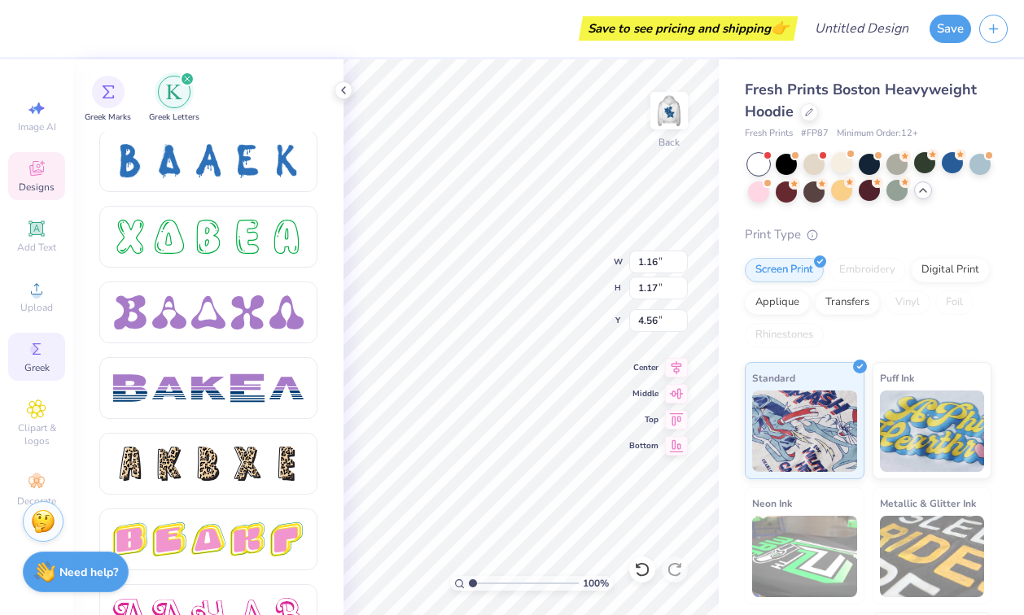
type input "0.96"
type input "0.97"
type input "4.77"
paste textarea
type input "3.93"
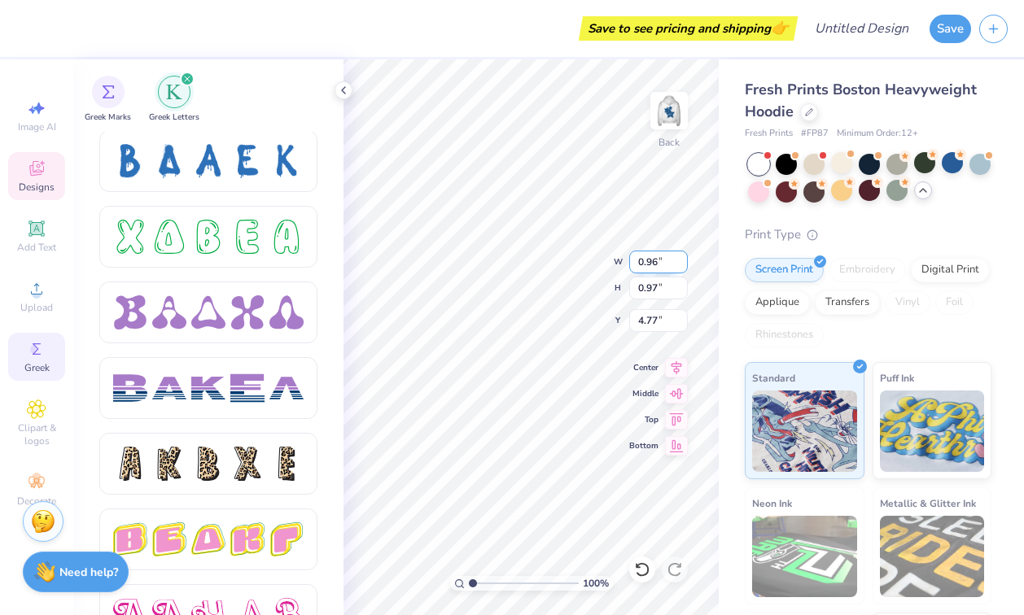
type input "3.75"
type input "3.03"
click at [638, 567] on icon at bounding box center [642, 569] width 14 height 15
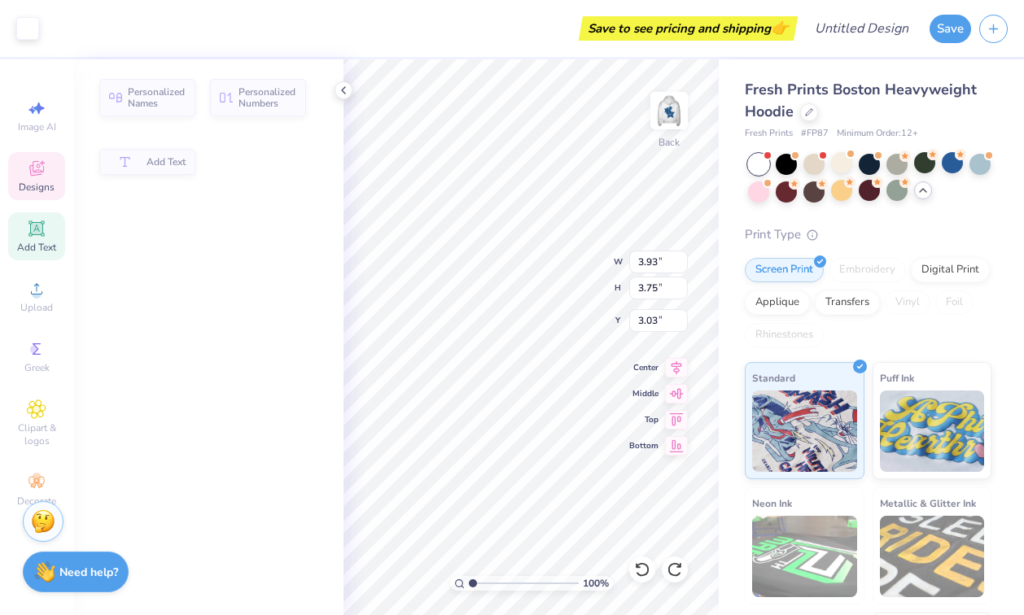
type input "0.96"
type input "0.97"
type input "4.77"
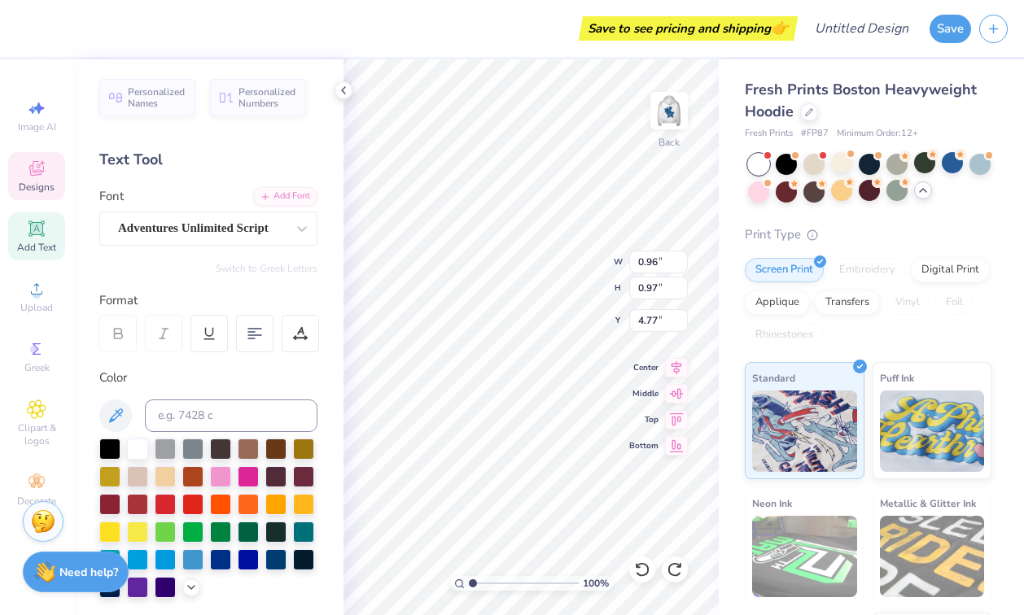
paste textarea
click at [645, 571] on icon at bounding box center [642, 570] width 16 height 16
click at [645, 568] on icon at bounding box center [642, 570] width 16 height 16
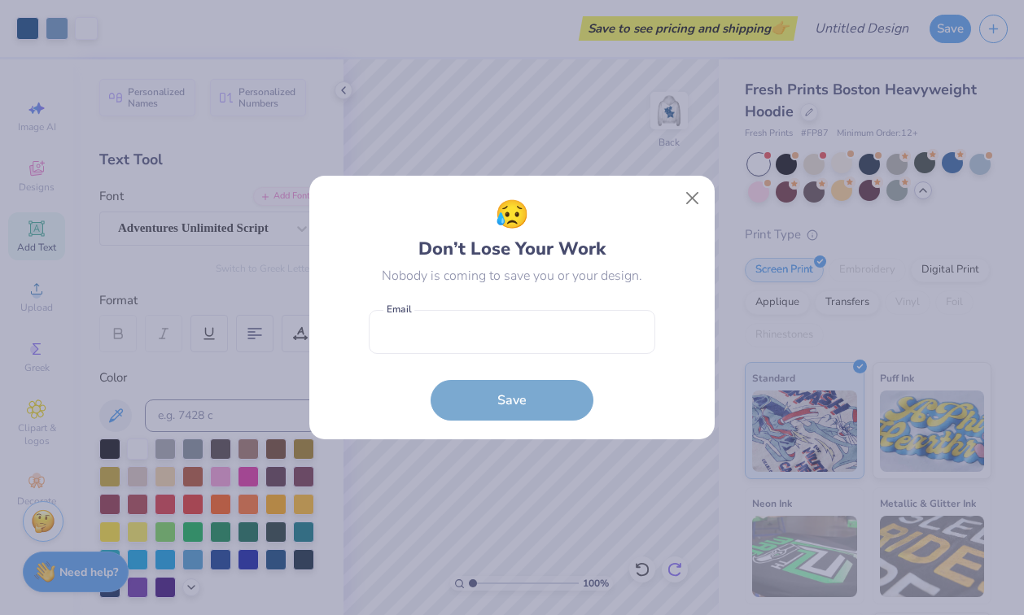
click at [676, 566] on div "😥 Don’t Lose Your Work Nobody is coming to save you or your design. Email is a …" at bounding box center [512, 307] width 1024 height 615
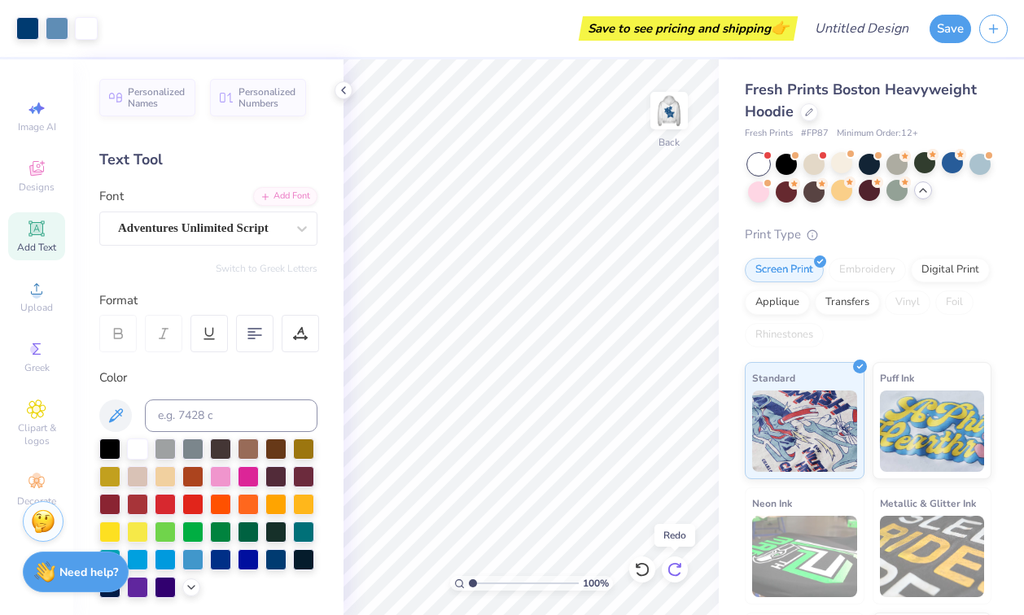
click at [671, 568] on icon at bounding box center [675, 570] width 16 height 16
click at [632, 574] on div at bounding box center [642, 570] width 26 height 26
click at [46, 358] on icon at bounding box center [37, 349] width 20 height 20
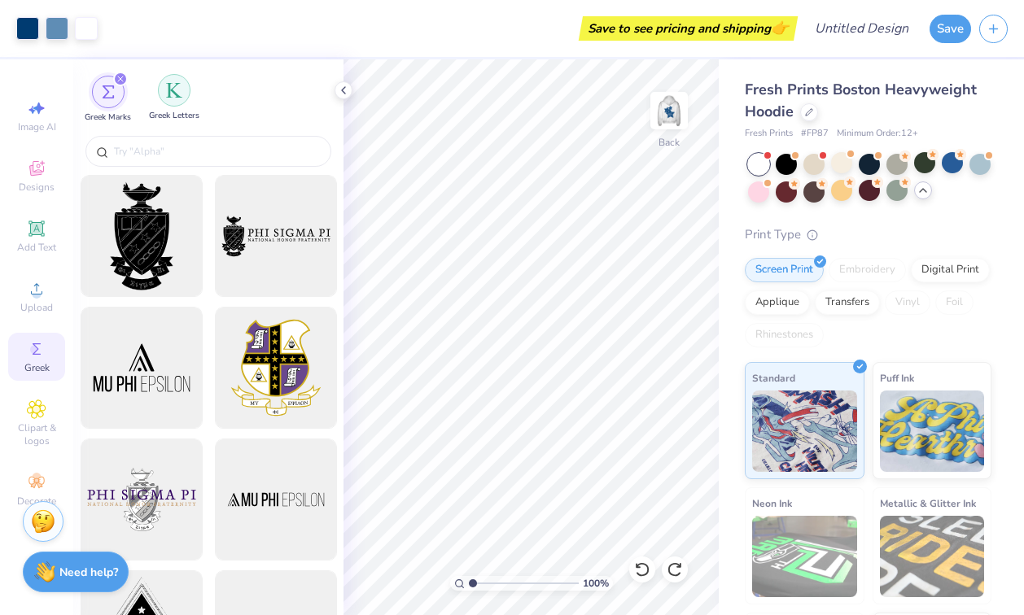
click at [174, 98] on img "filter for Greek Letters" at bounding box center [174, 90] width 16 height 16
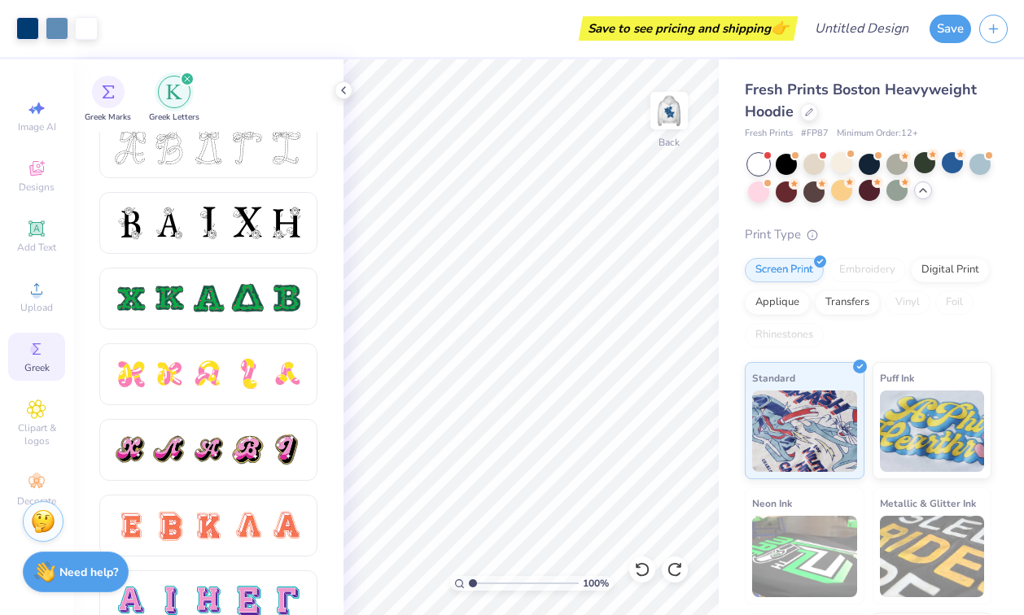
scroll to position [691, 0]
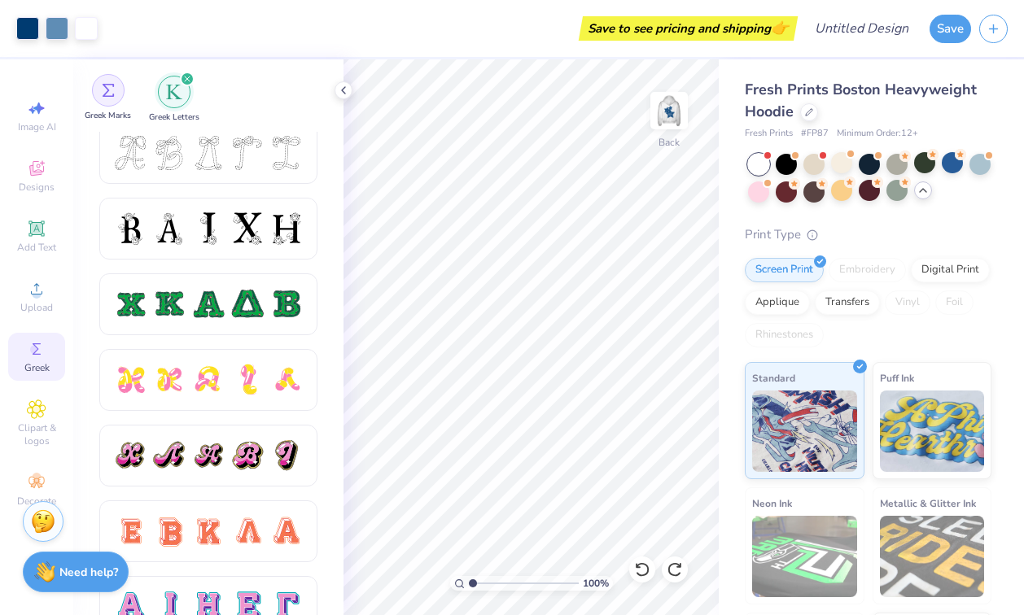
click at [110, 97] on div "filter for Greek Marks" at bounding box center [108, 90] width 33 height 33
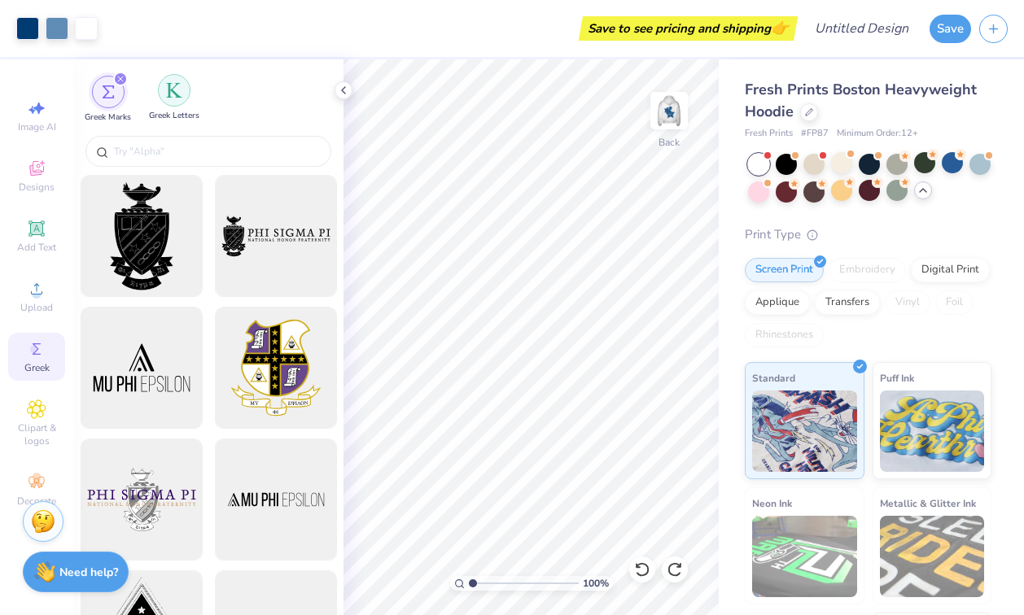
click at [168, 94] on img "filter for Greek Letters" at bounding box center [174, 90] width 16 height 16
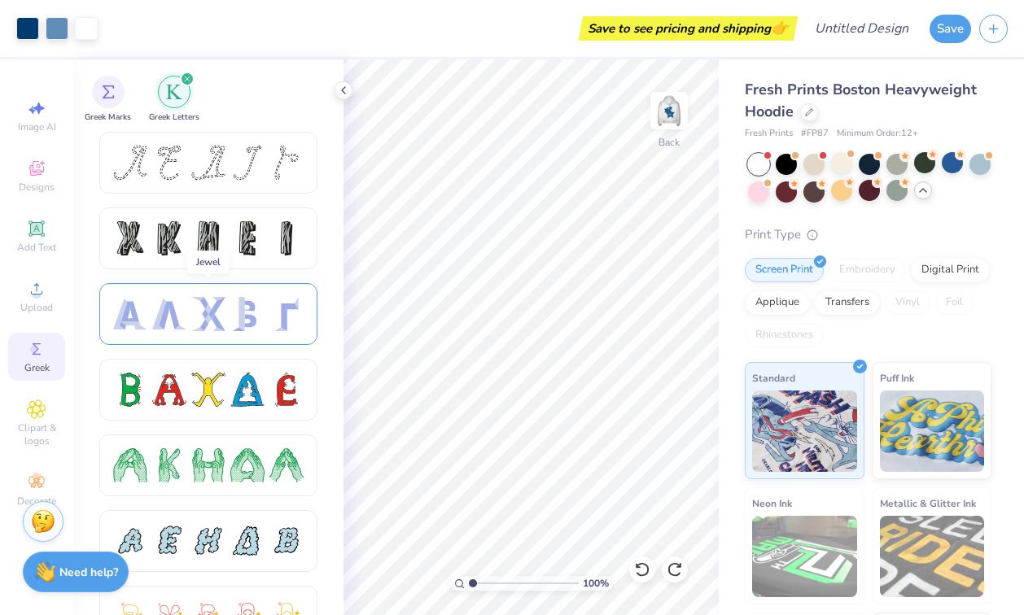
click at [190, 326] on div at bounding box center [208, 314] width 190 height 34
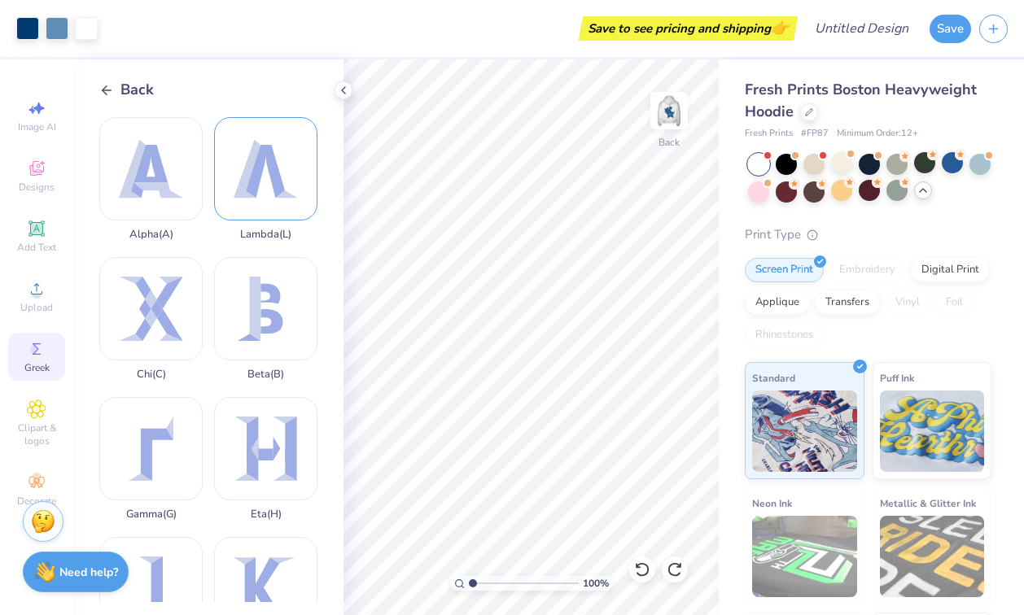
click at [287, 188] on div "Lambda ( L )" at bounding box center [265, 179] width 103 height 124
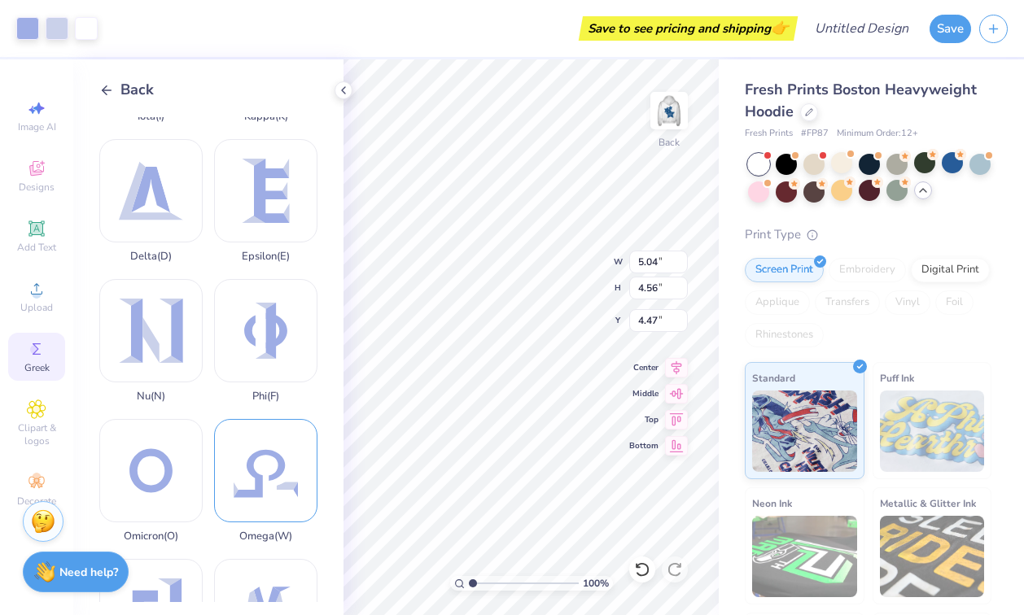
scroll to position [540, 0]
type input "3.00"
type input "1.43"
type input "1.29"
type input "6.26"
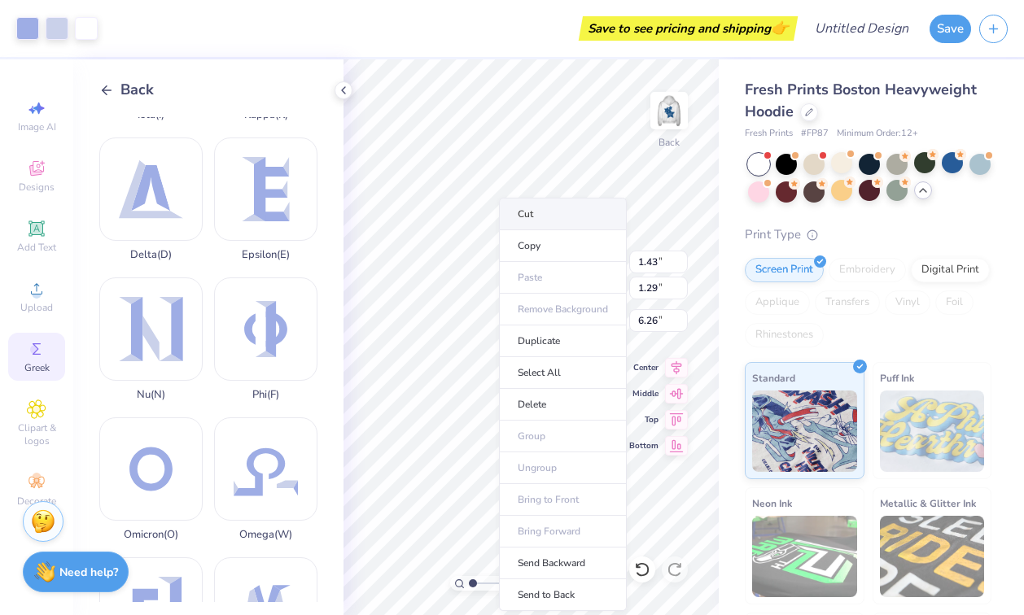
click at [529, 221] on li "Cut" at bounding box center [563, 214] width 128 height 33
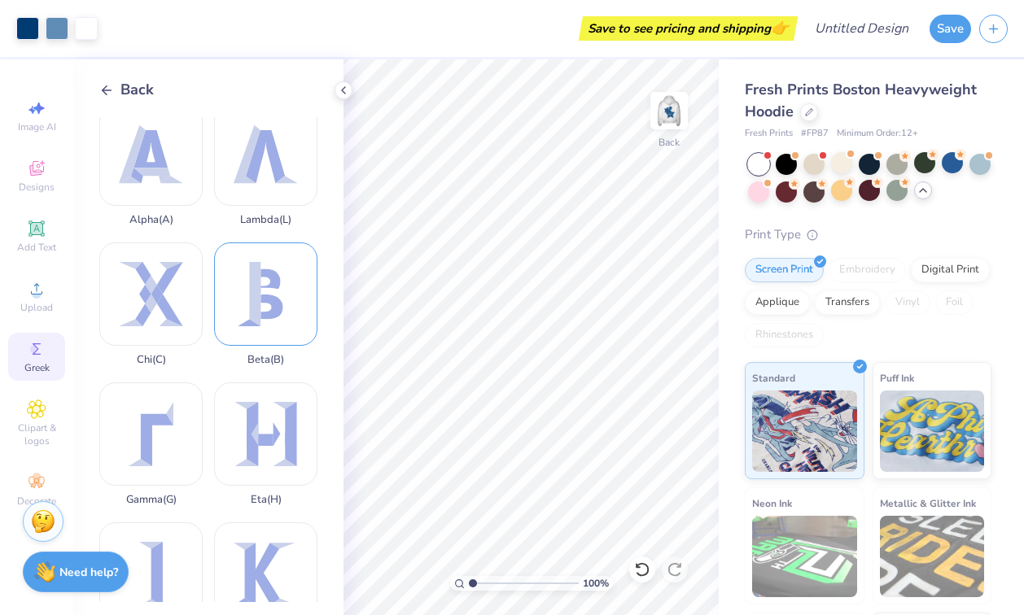
scroll to position [16, 0]
click at [275, 147] on div "Lambda ( L )" at bounding box center [265, 163] width 103 height 124
click at [106, 93] on icon at bounding box center [106, 90] width 15 height 15
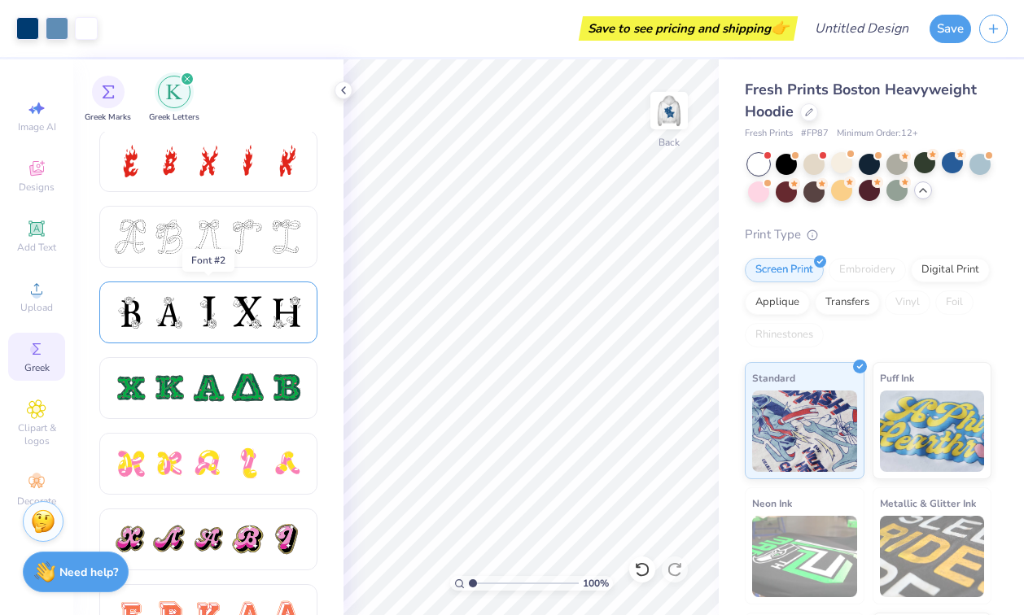
scroll to position [606, 0]
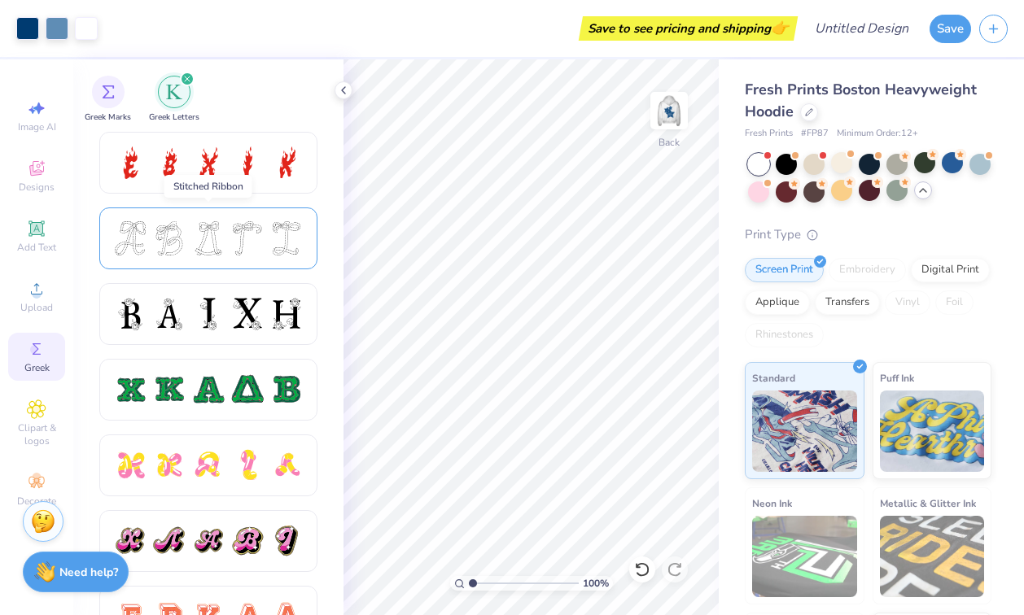
click at [226, 237] on div at bounding box center [208, 238] width 190 height 34
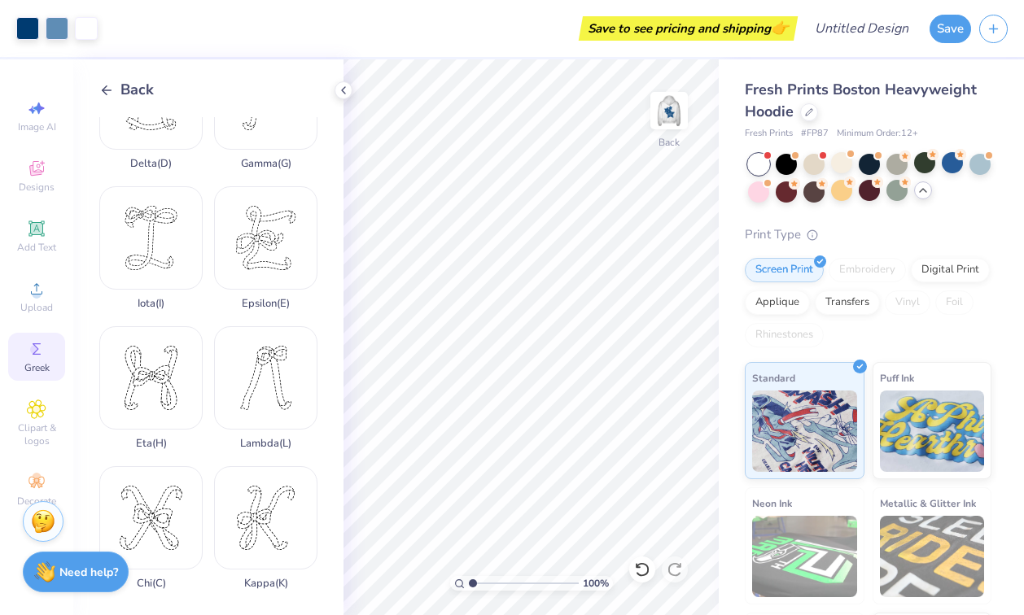
scroll to position [228, 0]
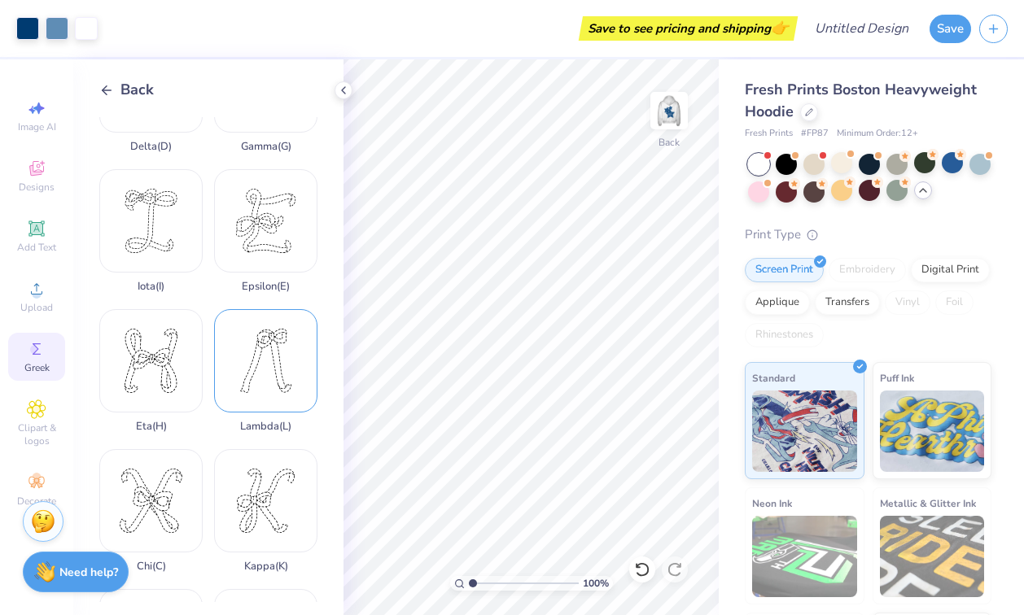
click at [267, 375] on div "Lambda ( L )" at bounding box center [265, 371] width 103 height 124
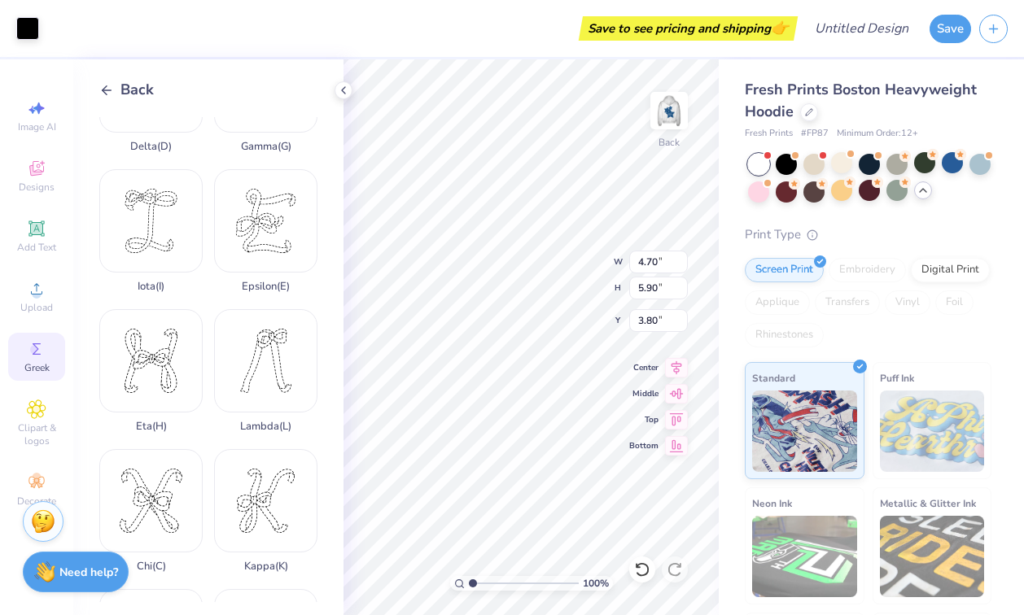
type input "1.16"
type input "1.17"
type input "4.56"
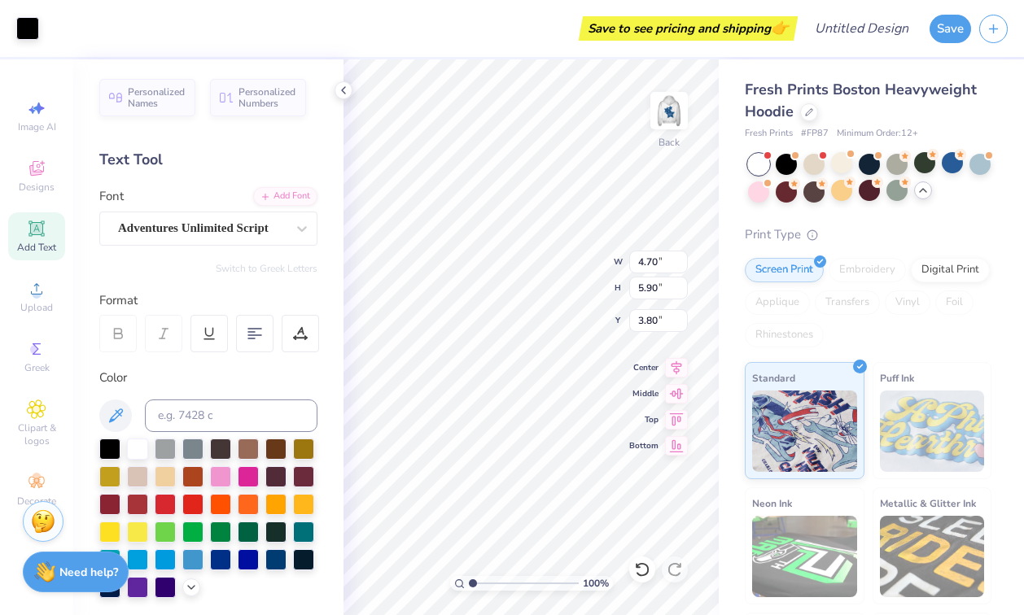
type input "1.31"
type input "1.64"
click at [679, 422] on icon at bounding box center [676, 418] width 23 height 20
type input "4.10"
type input "1.48"
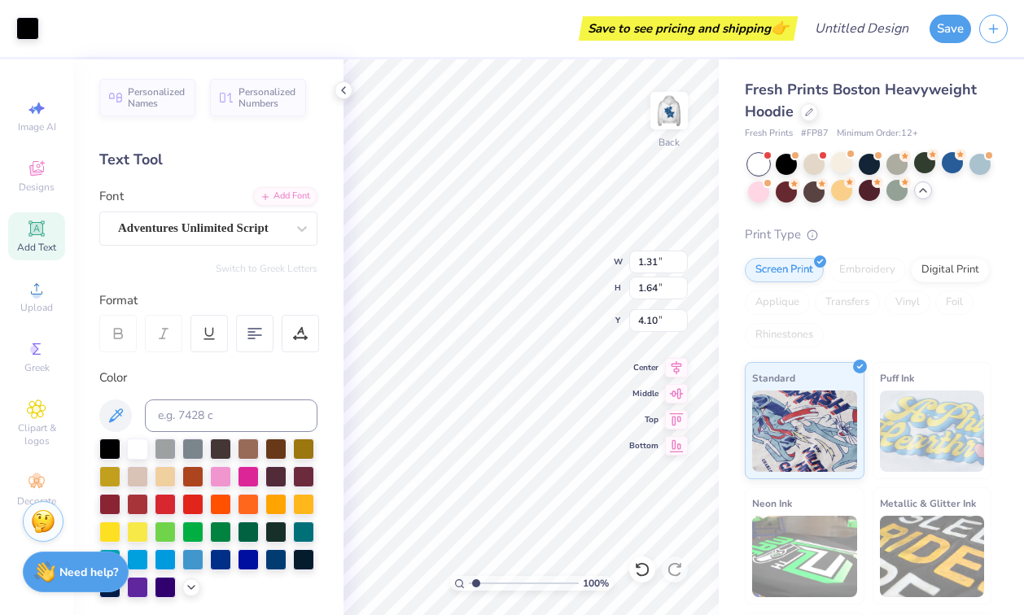
type textarea "x"
type input "2.3"
type textarea "x"
type input "2.97"
type textarea "x"
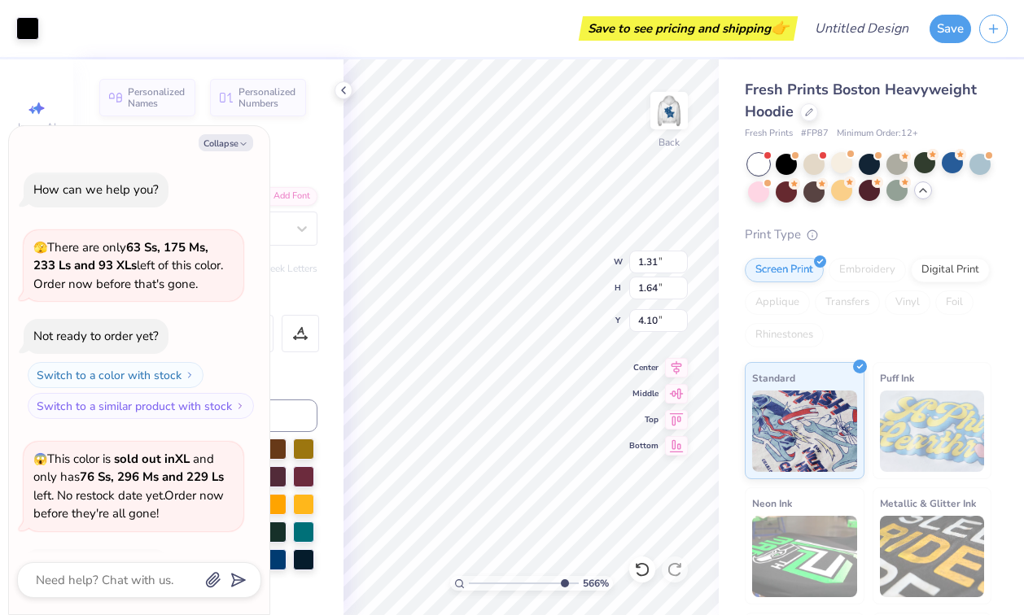
scroll to position [1487, 0]
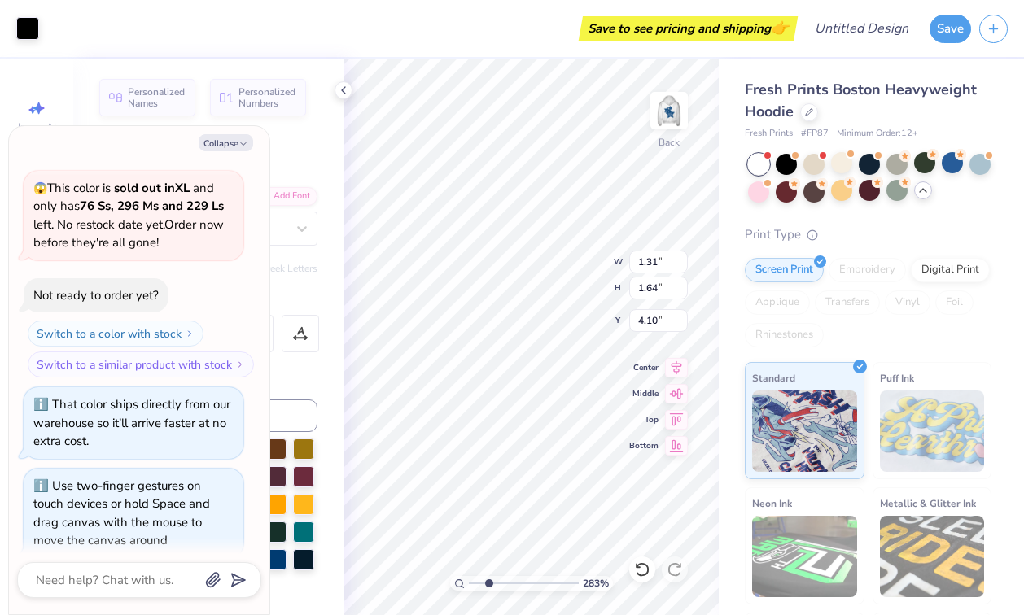
type input "2.45"
drag, startPoint x: 476, startPoint y: 582, endPoint x: 488, endPoint y: 577, distance: 13.2
click at [488, 577] on input "range" at bounding box center [524, 583] width 110 height 15
click at [234, 145] on button "Collapse" at bounding box center [226, 142] width 55 height 17
type textarea "x"
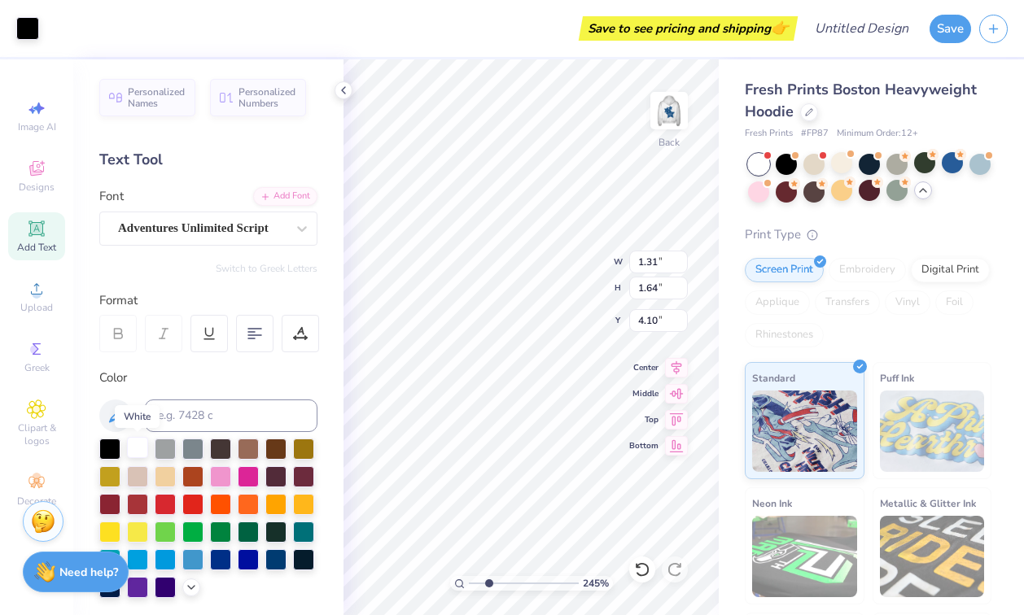
click at [142, 452] on div at bounding box center [137, 447] width 21 height 21
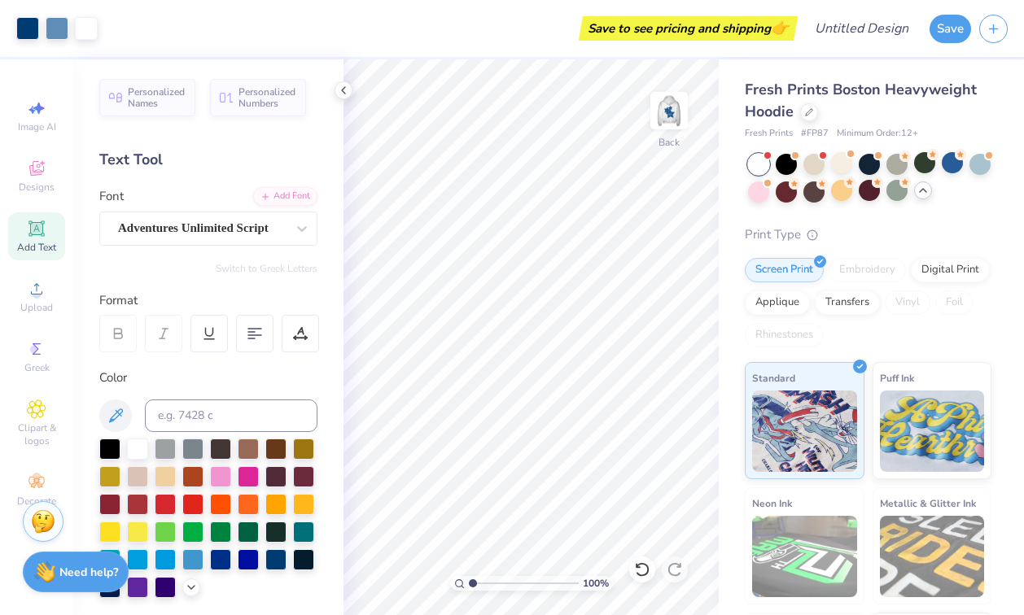
drag, startPoint x: 488, startPoint y: 587, endPoint x: 461, endPoint y: 587, distance: 27.7
type input "1"
click at [461, 587] on div "100 %" at bounding box center [531, 583] width 163 height 15
click at [337, 91] on icon at bounding box center [343, 90] width 13 height 13
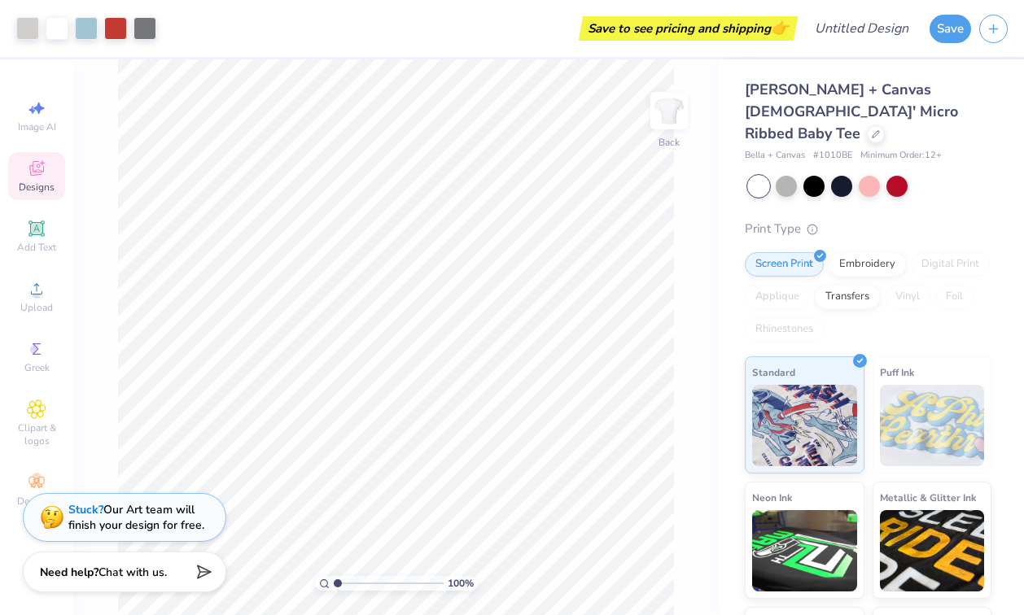
click at [33, 172] on icon at bounding box center [36, 170] width 13 height 11
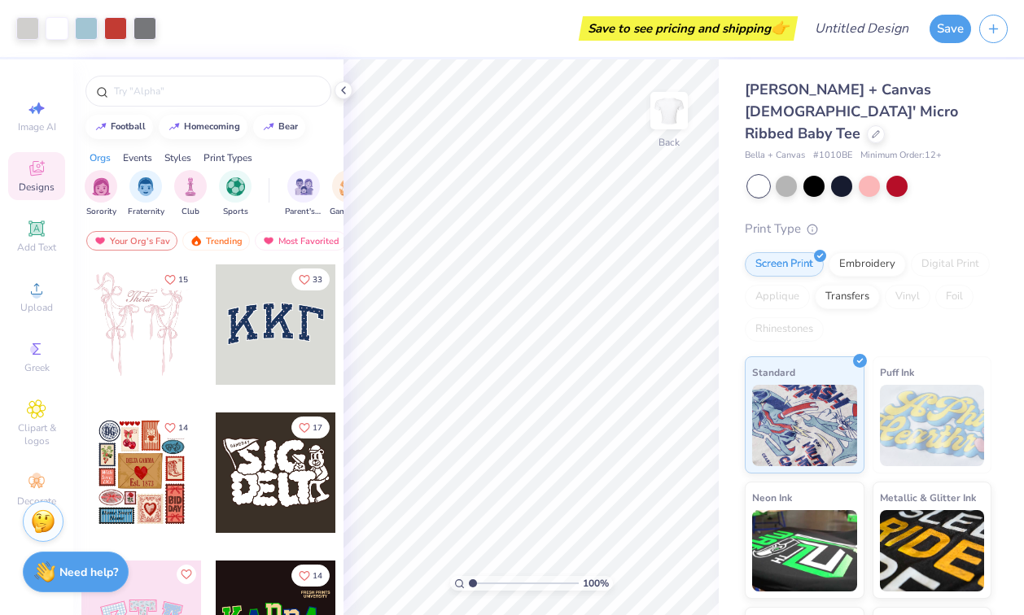
click at [33, 172] on icon at bounding box center [36, 170] width 13 height 11
